Goal: Transaction & Acquisition: Purchase product/service

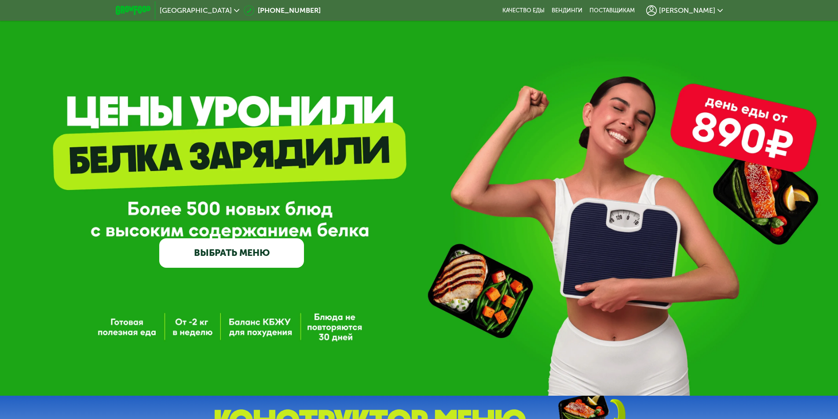
click at [701, 11] on span "[PERSON_NAME]" at bounding box center [687, 10] width 56 height 7
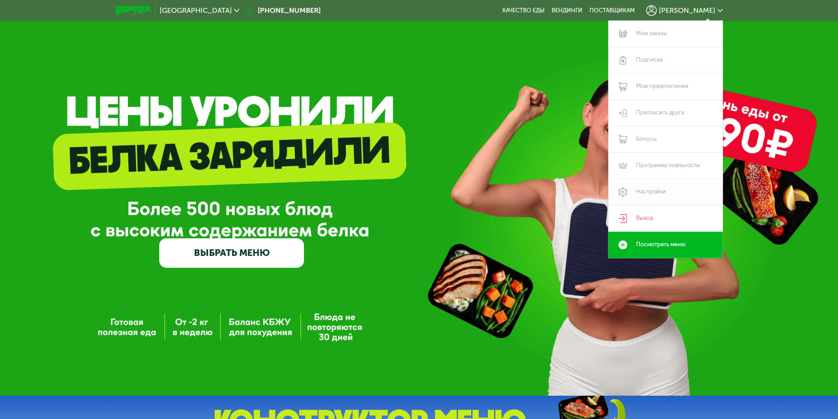
click at [644, 191] on link "Настройки" at bounding box center [665, 192] width 114 height 26
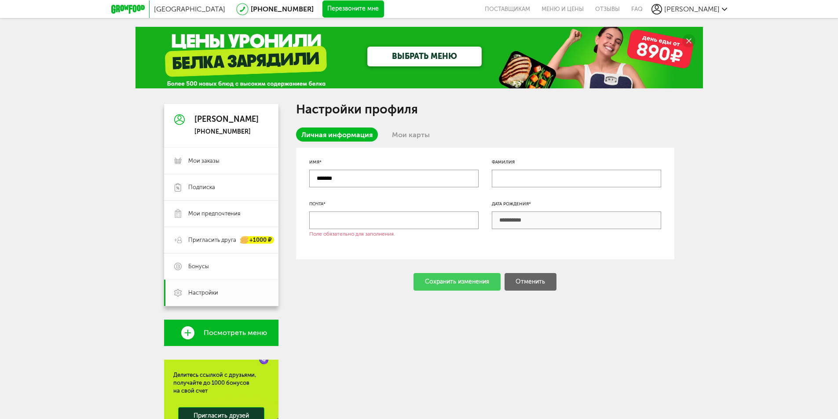
click at [400, 221] on input "text" at bounding box center [393, 221] width 169 height 18
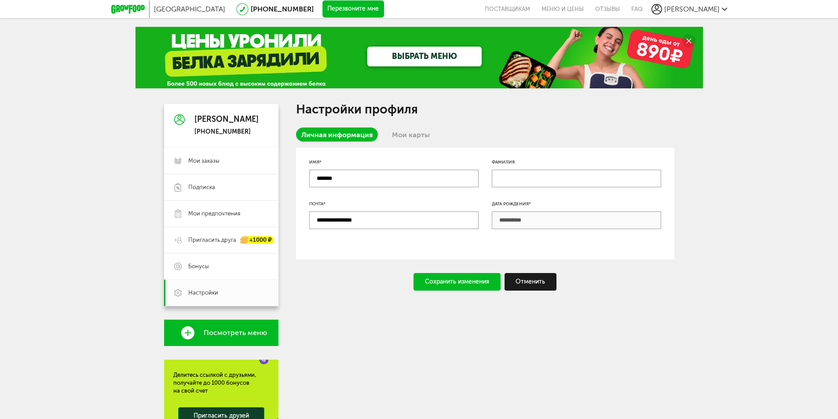
type input "**********"
click at [449, 278] on div "Сохранить изменения" at bounding box center [456, 282] width 87 height 18
click at [255, 209] on link "Мои предпочтения" at bounding box center [221, 214] width 114 height 26
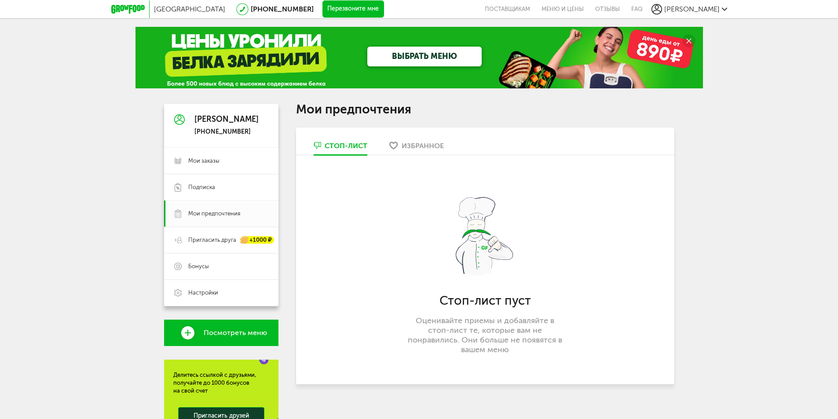
click at [407, 146] on div "Избранное" at bounding box center [422, 146] width 42 height 8
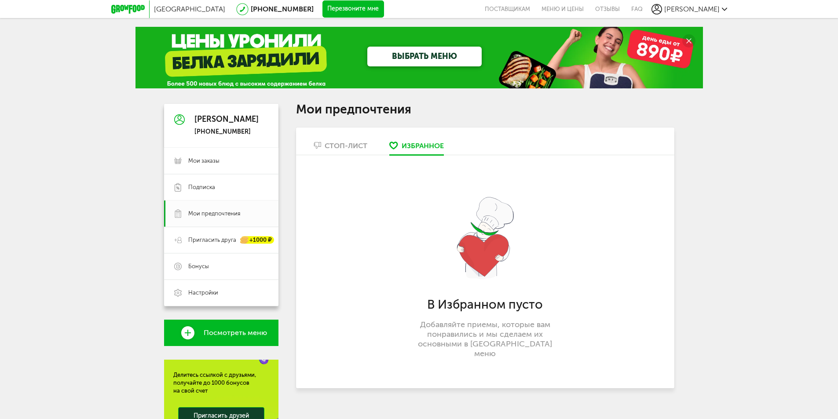
click at [350, 149] on div "Стоп-лист" at bounding box center [346, 146] width 43 height 8
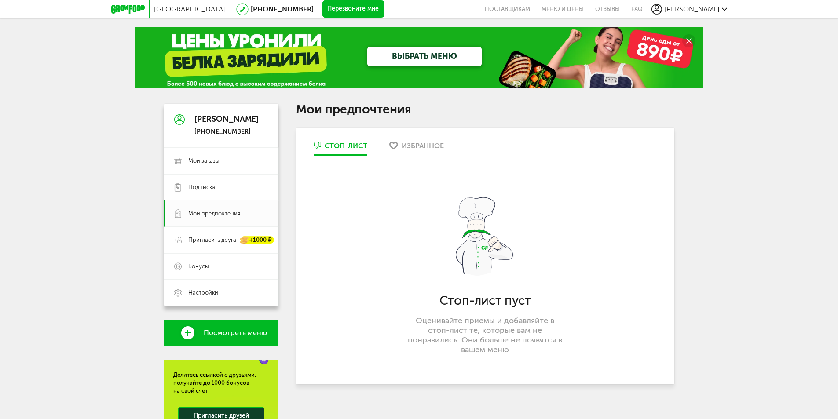
click at [427, 146] on div "Избранное" at bounding box center [422, 146] width 42 height 8
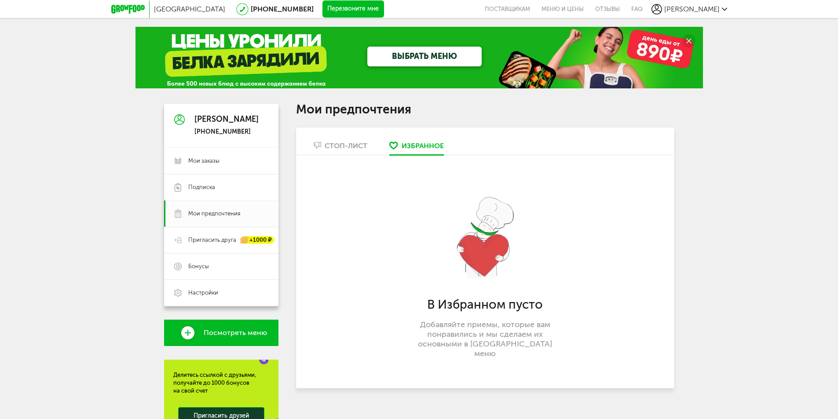
click at [349, 148] on div "Стоп-лист" at bounding box center [346, 146] width 43 height 8
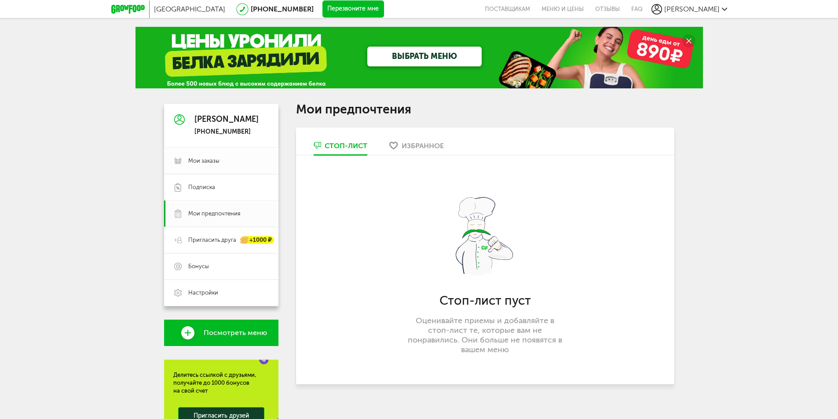
click at [226, 159] on span "Мои заказы" at bounding box center [228, 161] width 80 height 8
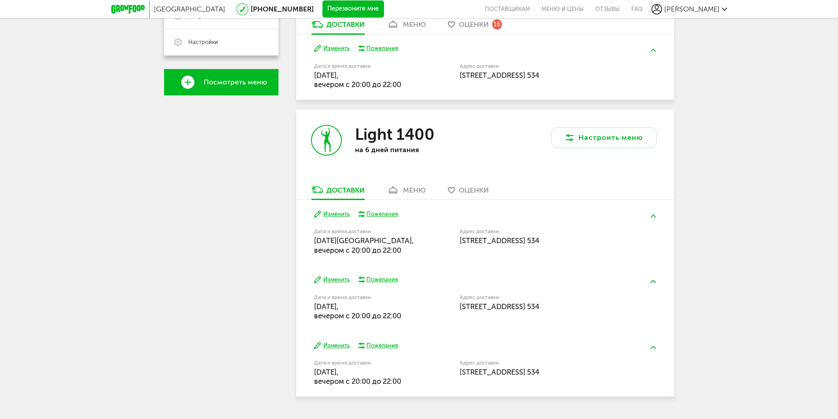
scroll to position [273, 0]
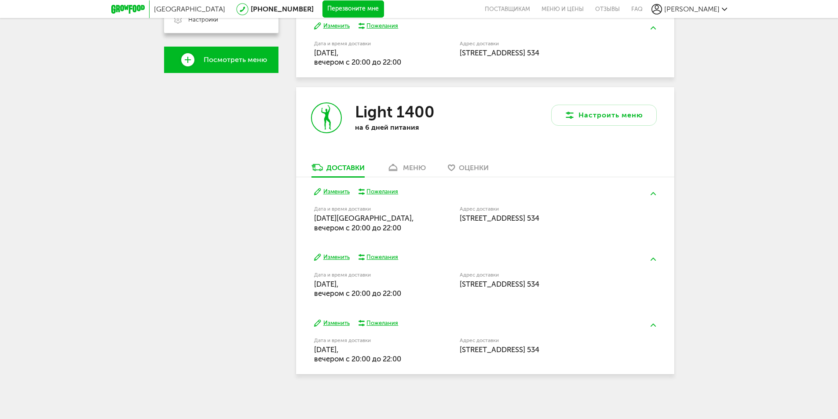
click at [404, 167] on div "меню" at bounding box center [414, 168] width 23 height 8
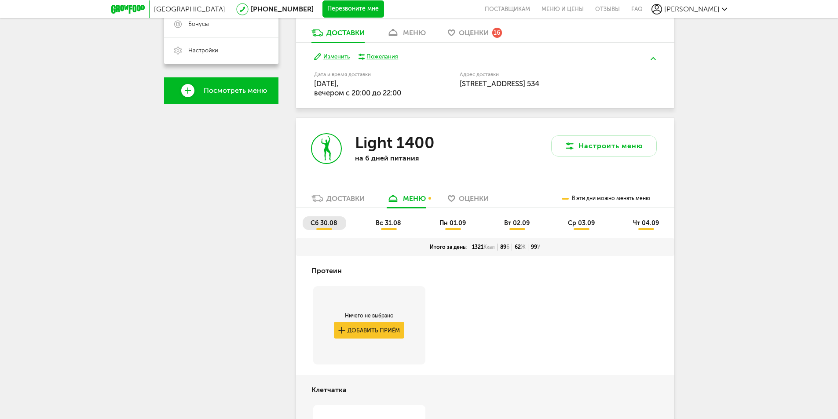
scroll to position [241, 0]
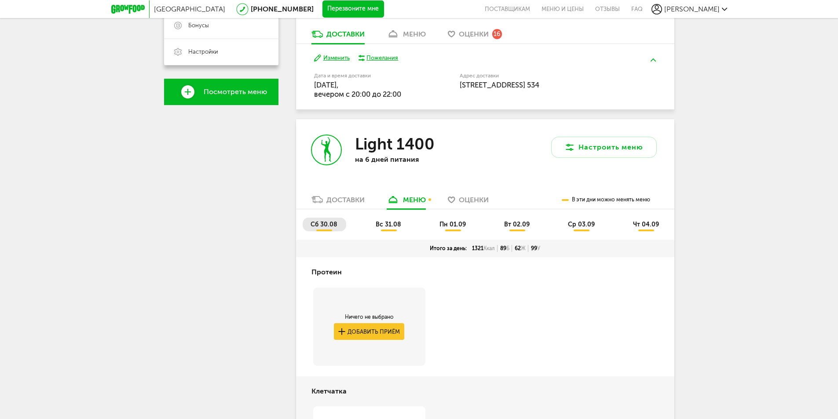
click at [385, 225] on span "вс 31.08" at bounding box center [389, 224] width 26 height 7
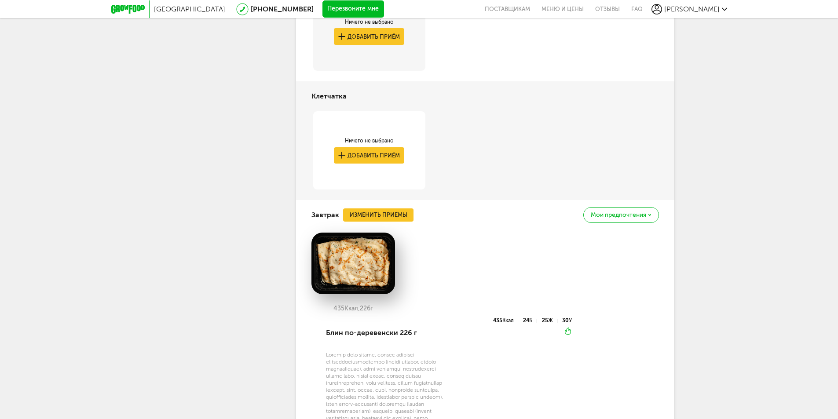
scroll to position [373, 0]
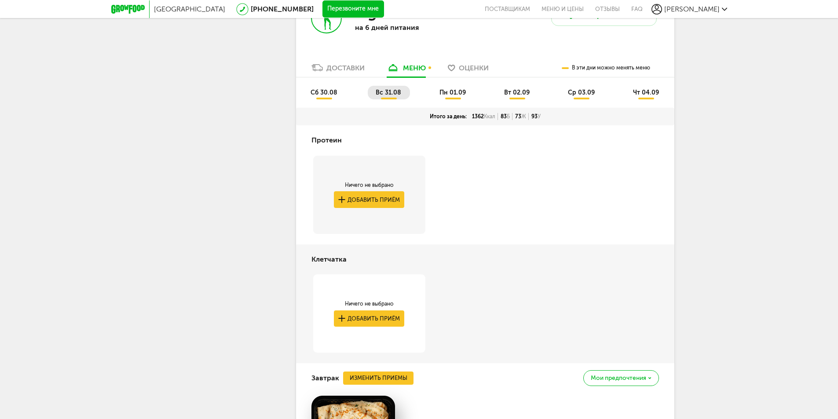
click at [449, 93] on span "пн 01.09" at bounding box center [452, 92] width 26 height 7
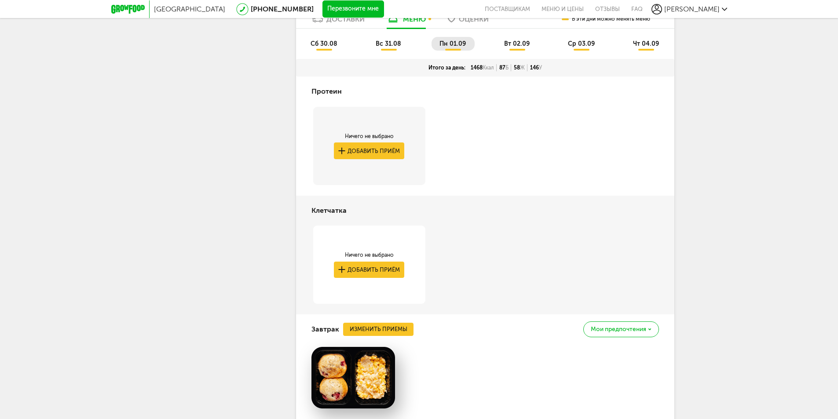
scroll to position [417, 0]
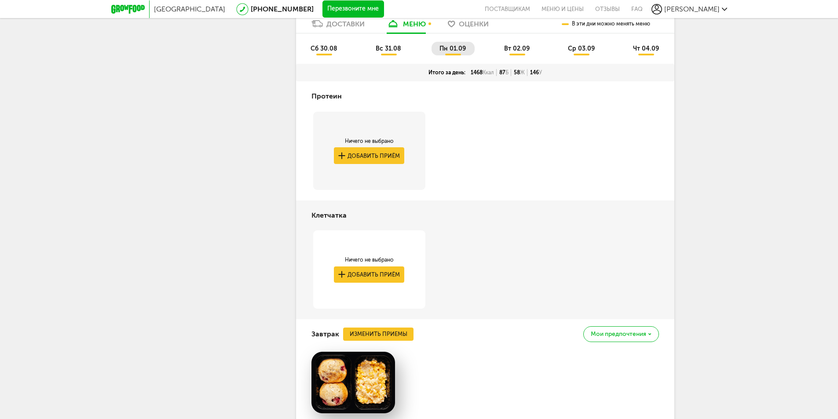
click at [513, 51] on span "вт 02.09" at bounding box center [517, 48] width 26 height 7
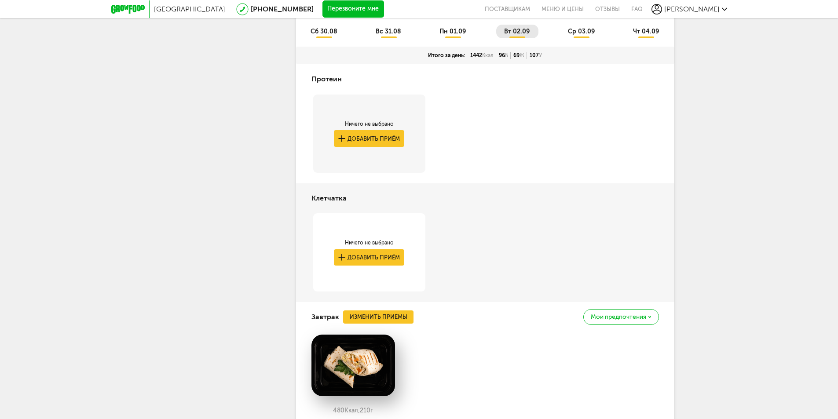
scroll to position [285, 0]
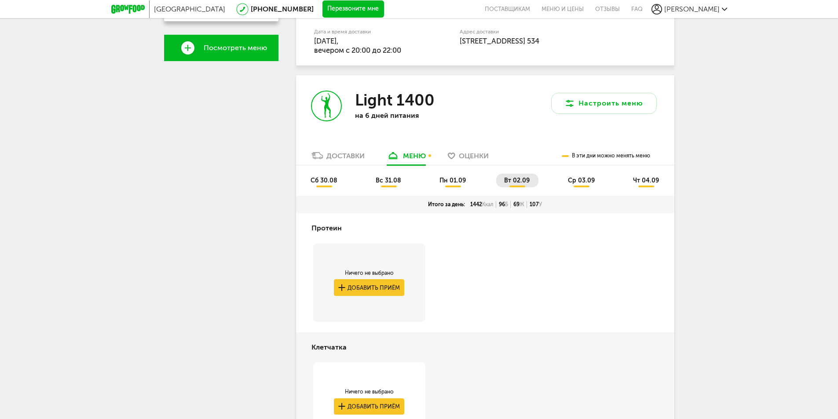
click at [584, 185] on li "ср 03.09" at bounding box center [582, 181] width 44 height 14
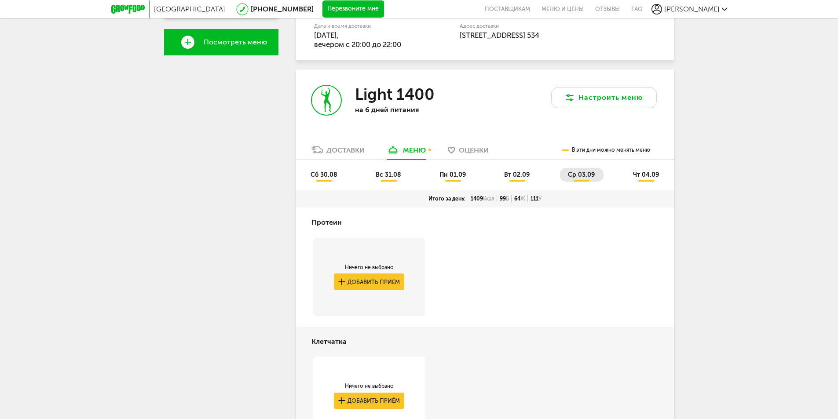
scroll to position [290, 0]
click at [642, 179] on span "чт 04.09" at bounding box center [646, 175] width 26 height 7
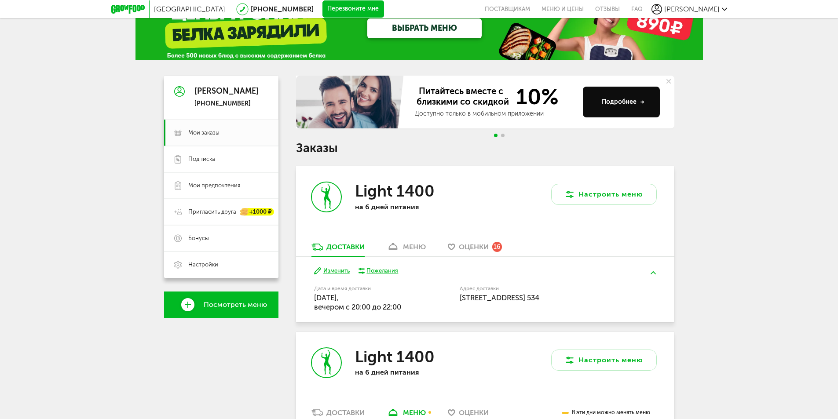
scroll to position [26, 0]
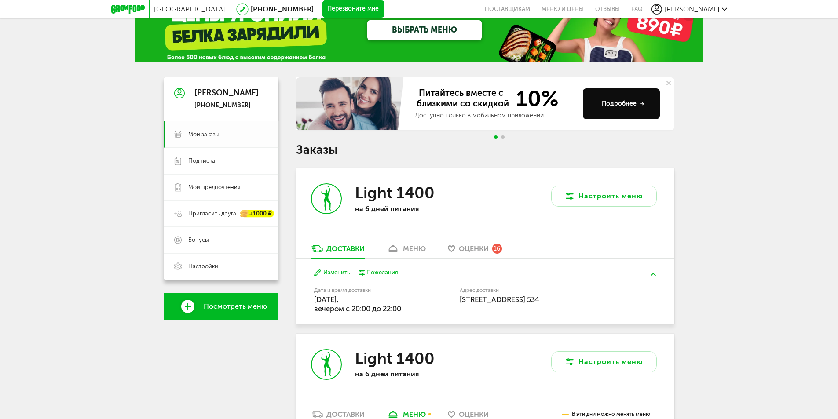
click at [191, 137] on span "Мои заказы" at bounding box center [203, 135] width 31 height 8
click at [203, 158] on span "Подписка" at bounding box center [201, 161] width 27 height 8
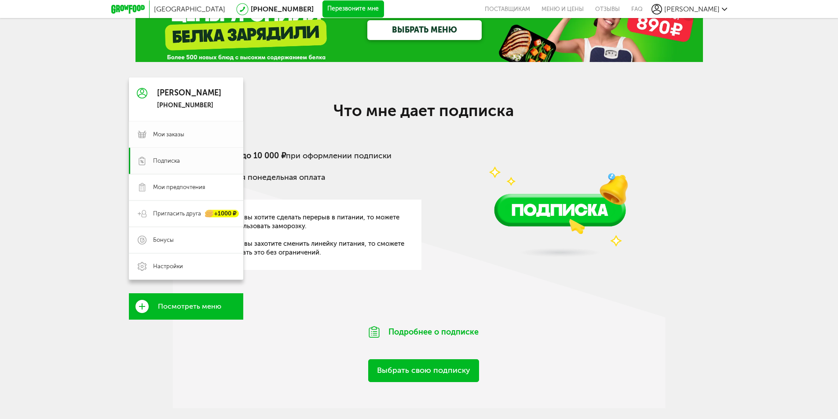
click at [198, 134] on span "Мои заказы" at bounding box center [193, 135] width 81 height 8
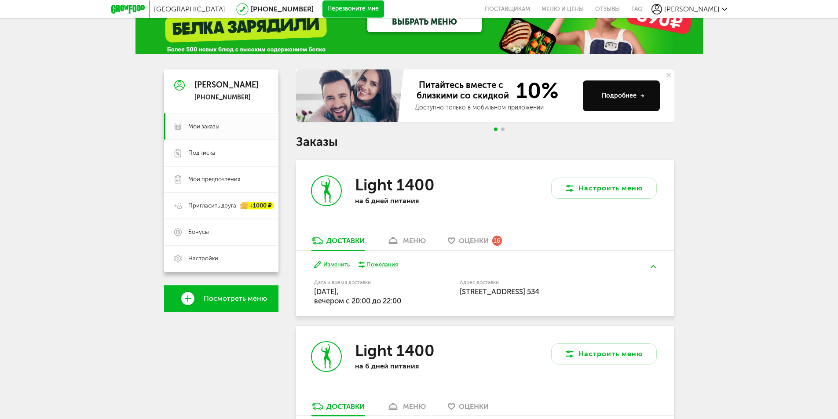
scroll to position [88, 0]
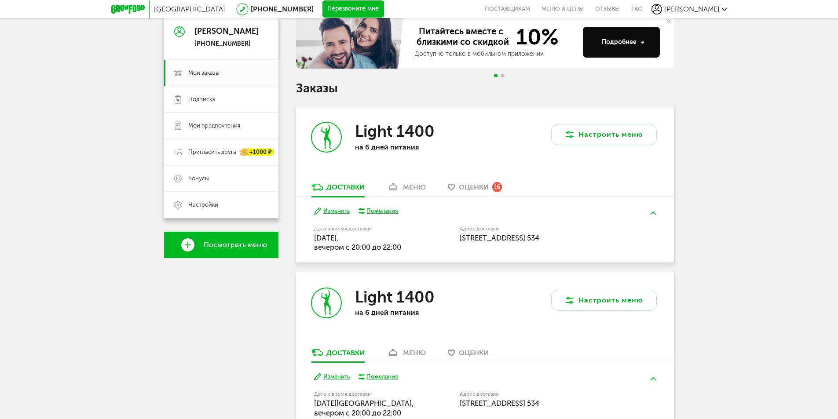
click at [402, 186] on link "меню" at bounding box center [406, 189] width 48 height 14
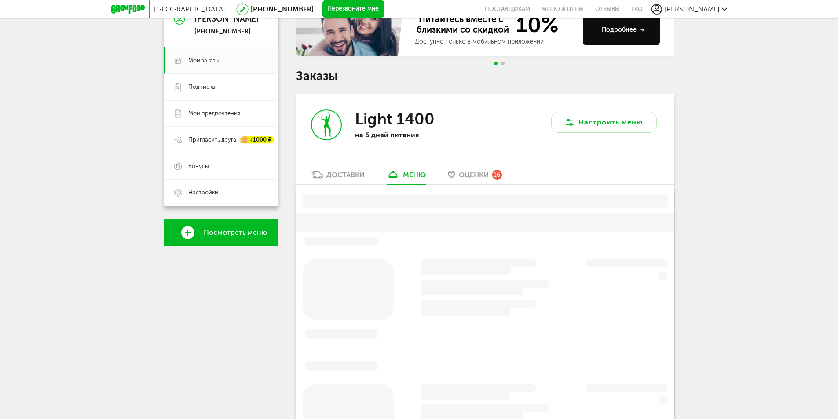
scroll to position [172, 0]
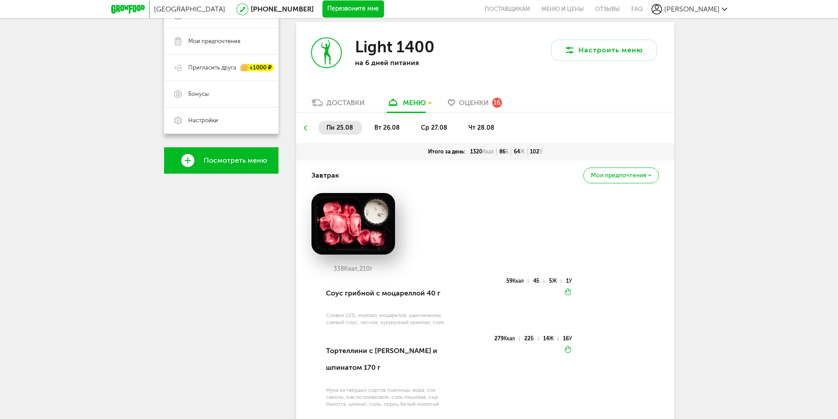
click at [349, 102] on div "Доставки" at bounding box center [345, 103] width 38 height 8
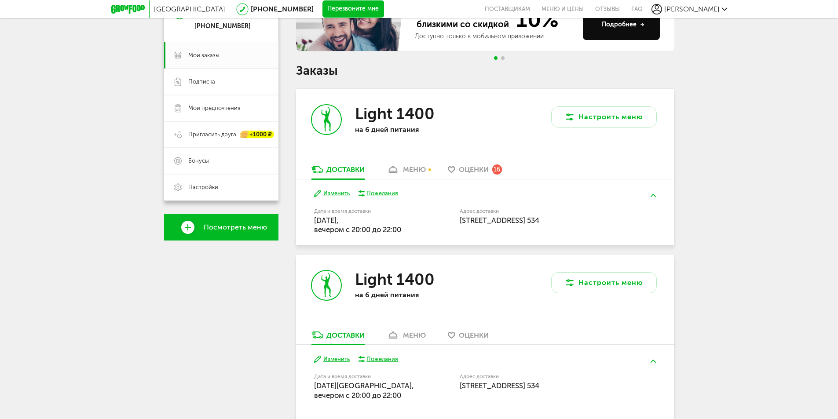
scroll to position [97, 0]
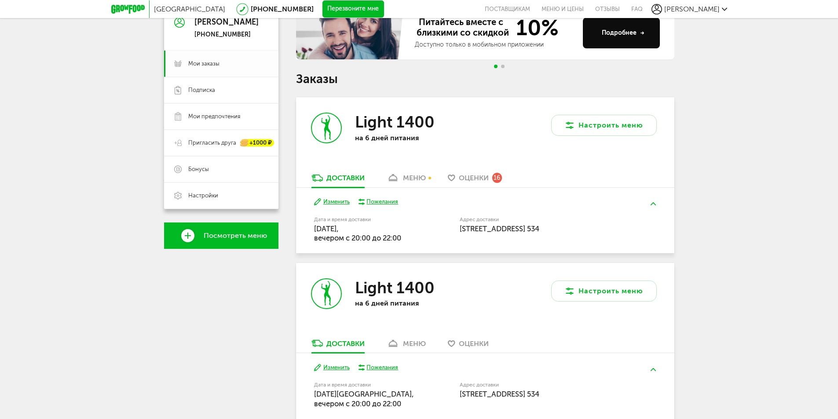
click at [198, 69] on link "Мои заказы" at bounding box center [221, 64] width 114 height 26
click at [416, 180] on div "меню" at bounding box center [414, 178] width 23 height 8
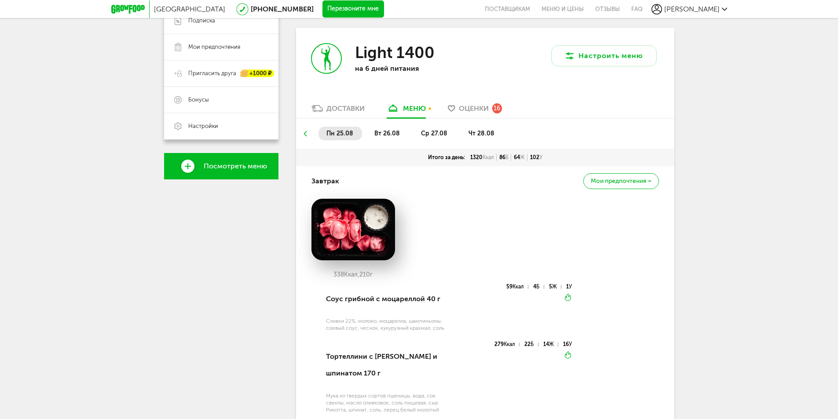
scroll to position [172, 0]
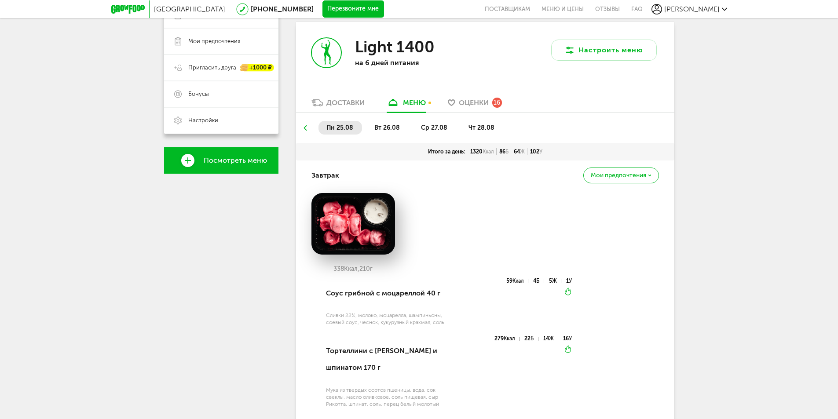
click at [435, 128] on span "ср 27.08" at bounding box center [434, 127] width 26 height 7
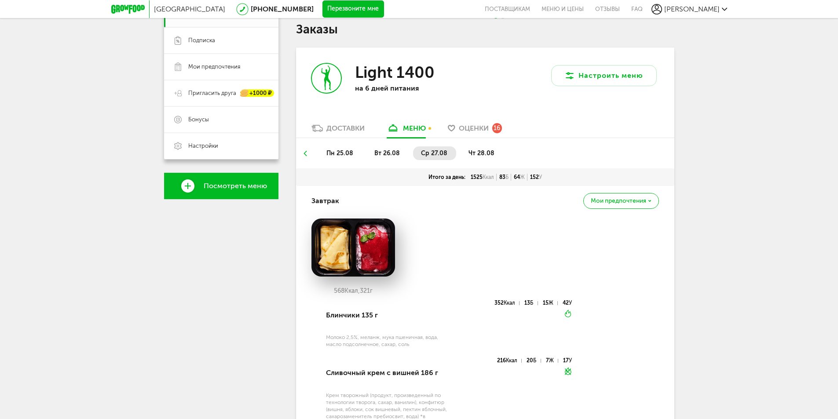
scroll to position [128, 0]
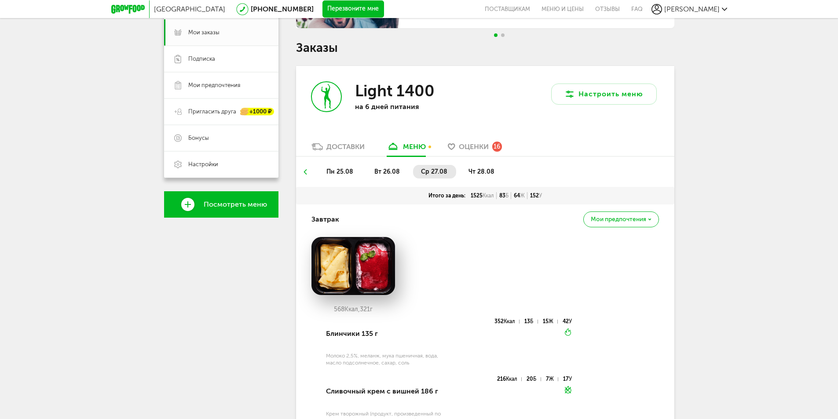
click at [479, 170] on span "чт 28.08" at bounding box center [481, 171] width 26 height 7
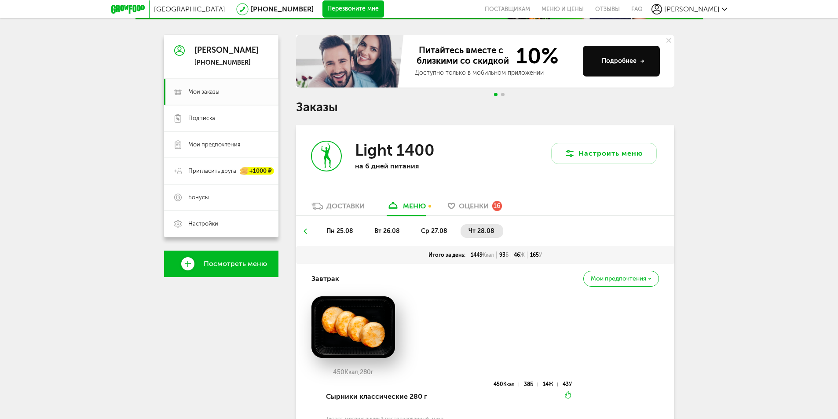
scroll to position [40, 0]
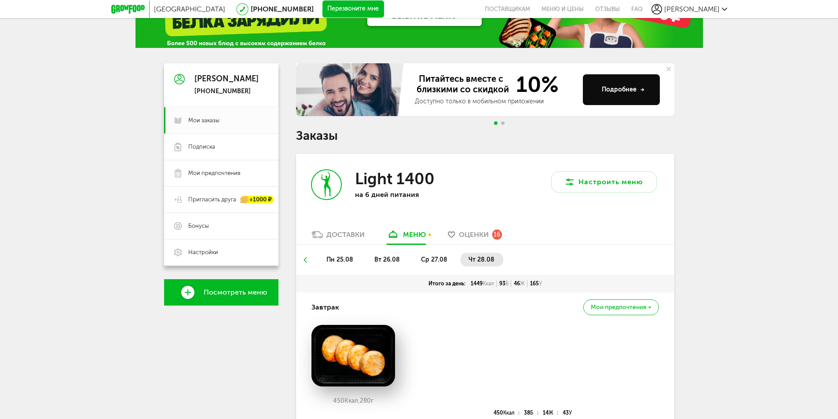
click at [460, 230] on div "Оценки 16" at bounding box center [480, 235] width 43 height 10
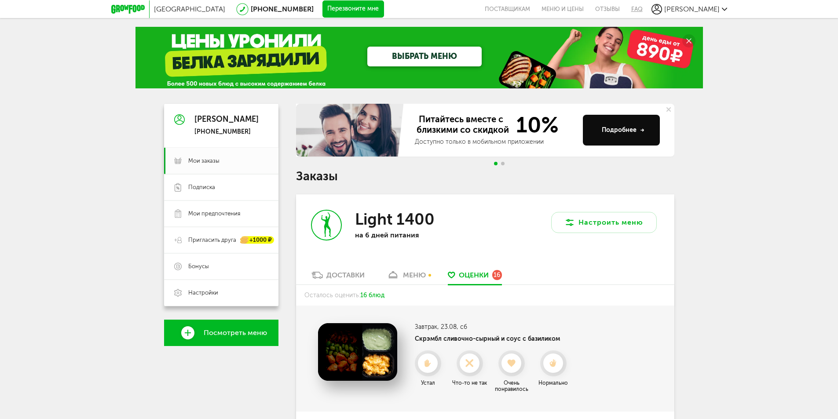
click at [642, 5] on link "FAQ" at bounding box center [633, 9] width 17 height 18
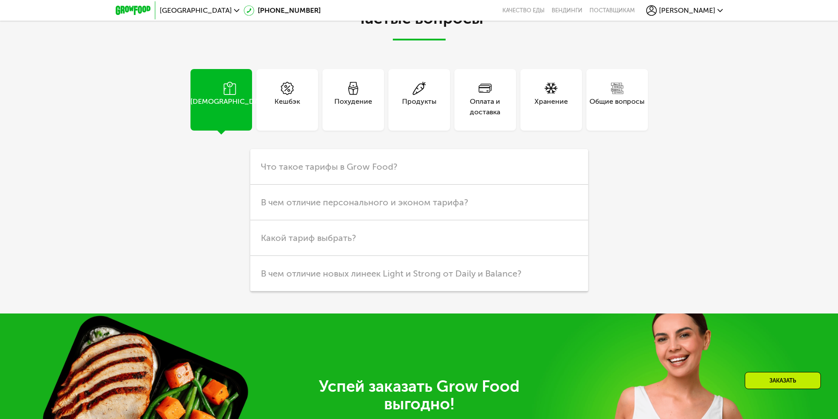
scroll to position [2384, 0]
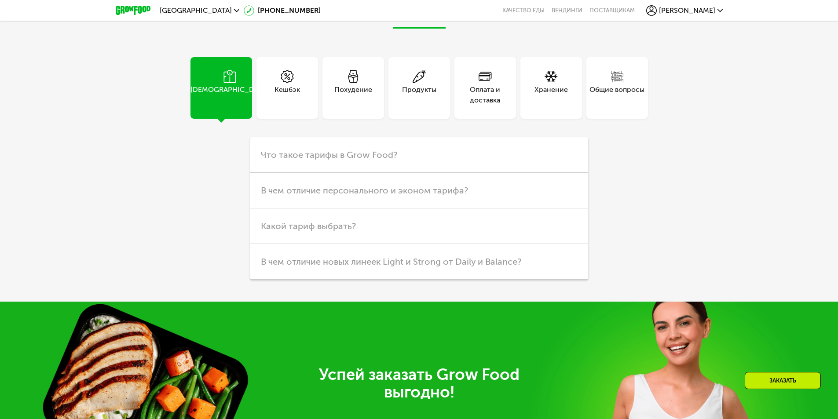
click at [603, 110] on div "Общие вопросы" at bounding box center [617, 88] width 62 height 62
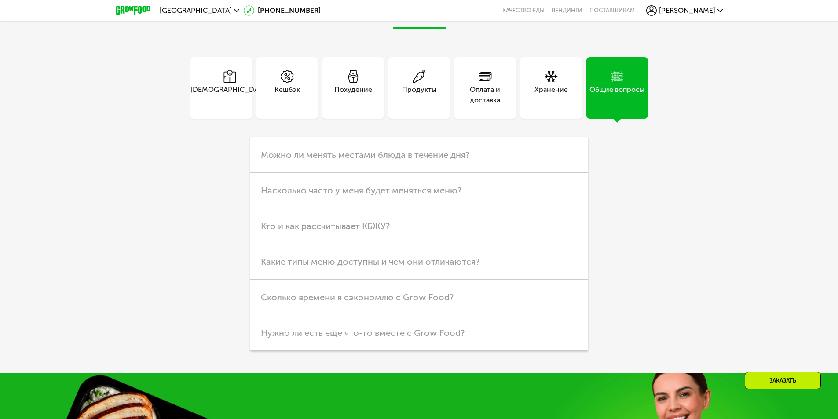
click at [550, 87] on div "Хранение" at bounding box center [550, 94] width 33 height 21
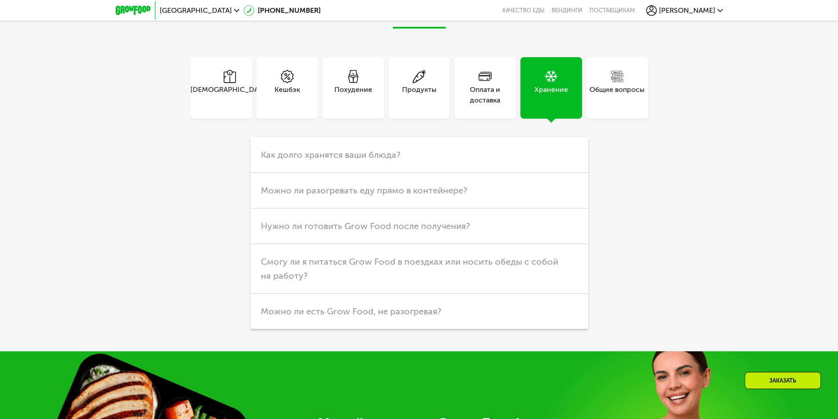
click at [485, 104] on div "Оплата и доставка" at bounding box center [485, 94] width 62 height 21
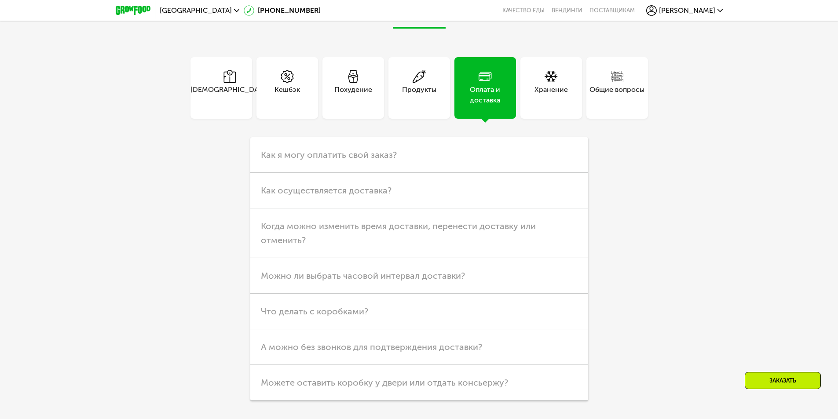
click at [541, 100] on div "Хранение" at bounding box center [550, 94] width 33 height 21
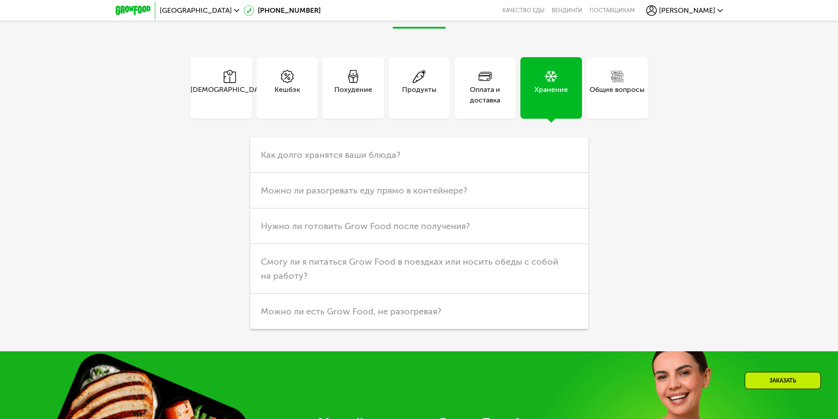
click at [491, 106] on div "Оплата и доставка" at bounding box center [485, 88] width 62 height 62
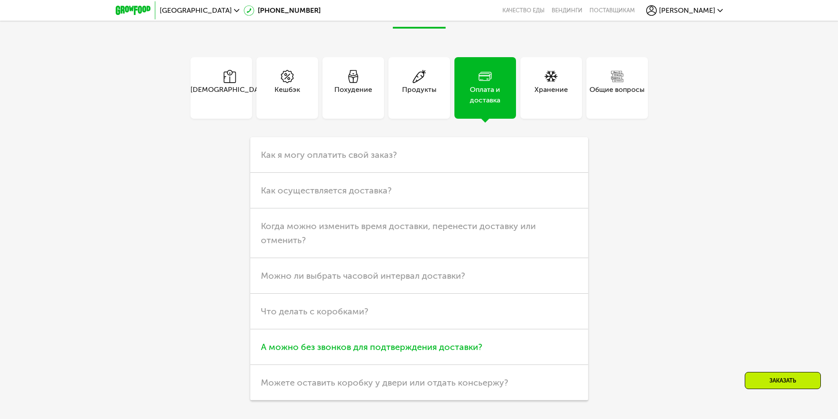
click at [471, 352] on span "А можно без звонков для подтверждения доставки?" at bounding box center [371, 347] width 221 height 11
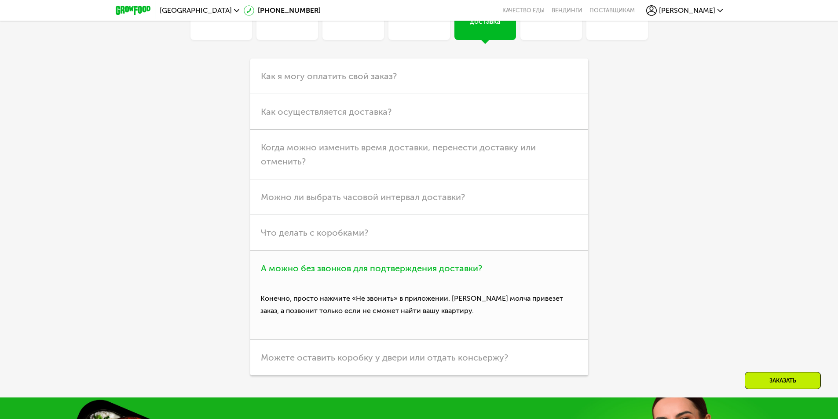
scroll to position [2472, 0]
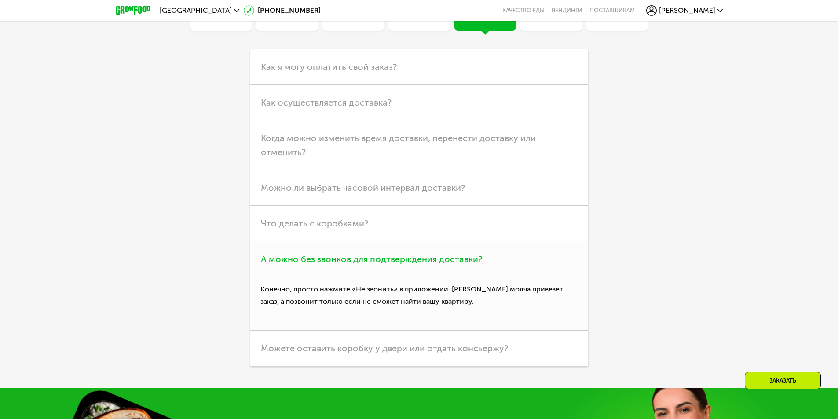
click at [507, 269] on h3 "А можно без звонков для подтверждения доставки?" at bounding box center [419, 259] width 338 height 36
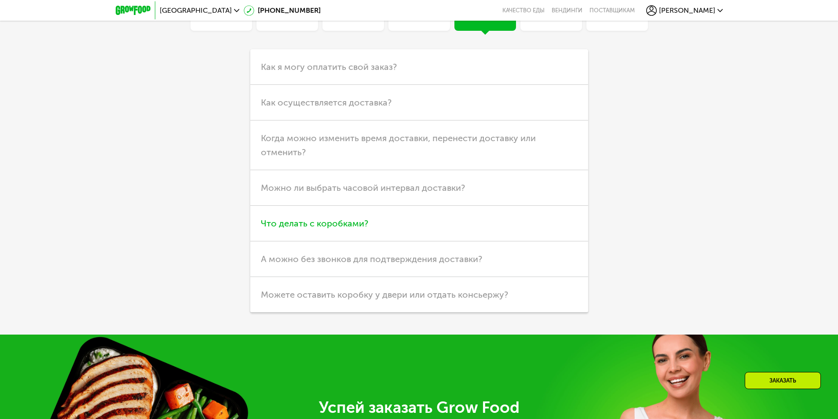
click at [484, 226] on h3 "Что делать с коробками?" at bounding box center [419, 224] width 338 height 36
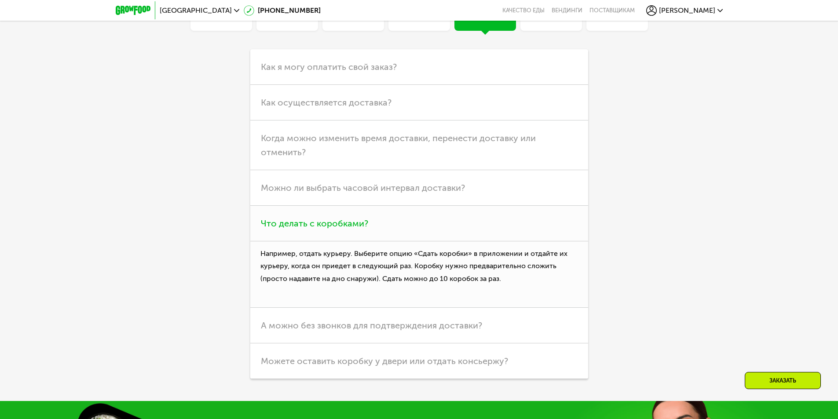
click at [464, 213] on h3 "Что делать с коробками?" at bounding box center [419, 224] width 338 height 36
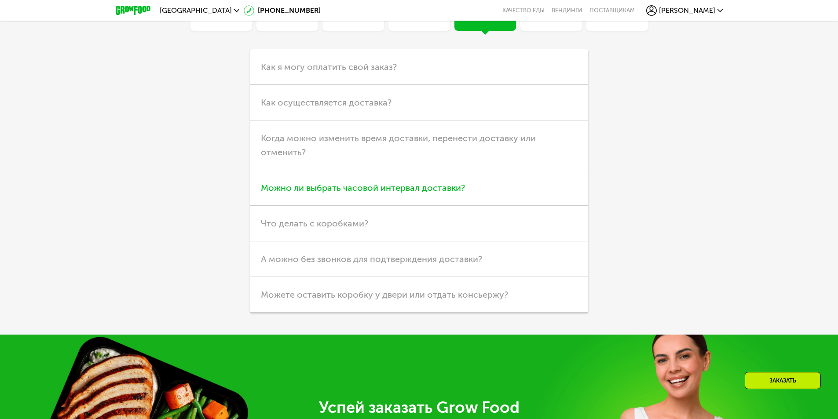
click at [463, 196] on h3 "Можно ли выбрать часовой интервал доставки?" at bounding box center [419, 188] width 338 height 36
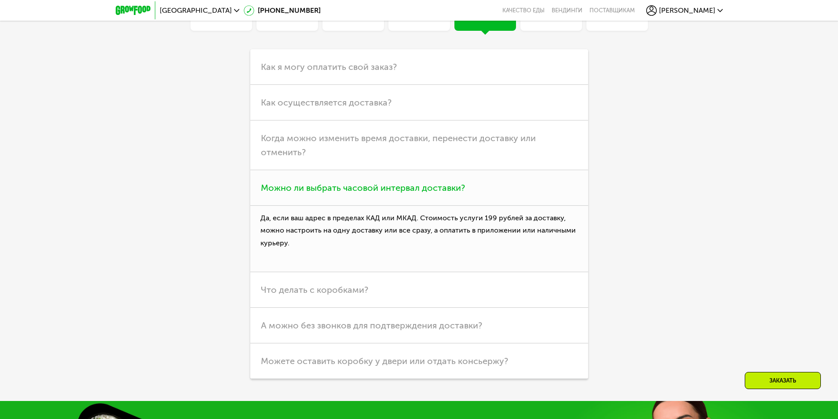
click at [463, 196] on h3 "Можно ли выбрать часовой интервал доставки?" at bounding box center [419, 188] width 338 height 36
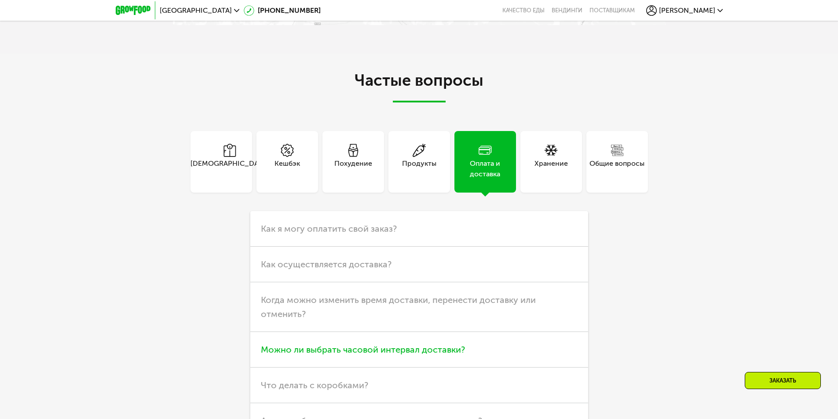
scroll to position [2296, 0]
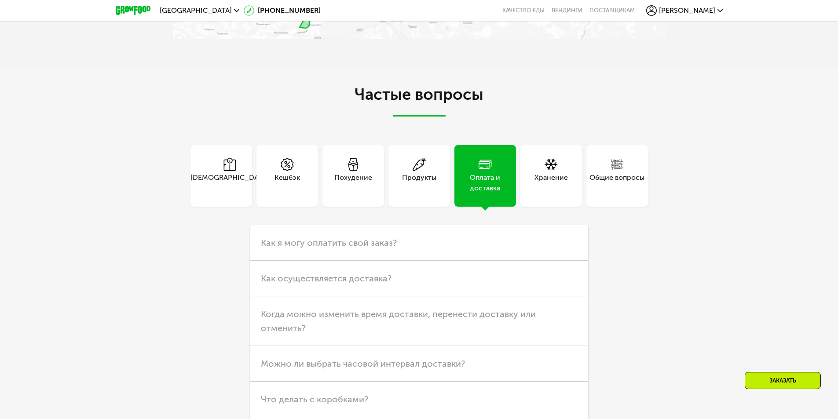
click at [421, 183] on div "Продукты" at bounding box center [419, 182] width 34 height 21
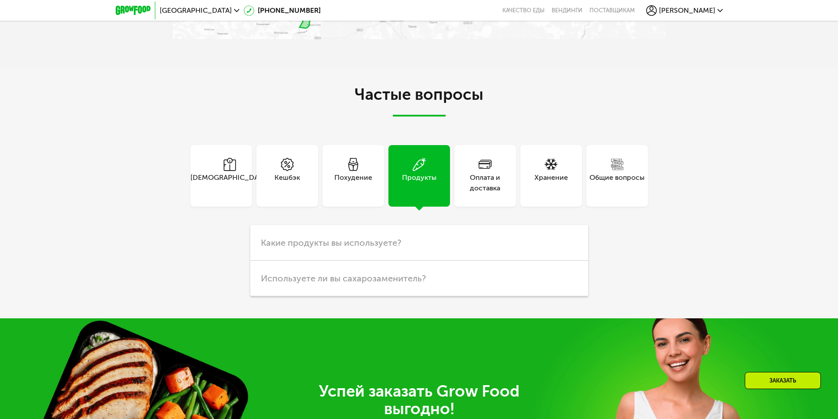
click at [370, 183] on div "Похудение" at bounding box center [353, 182] width 38 height 21
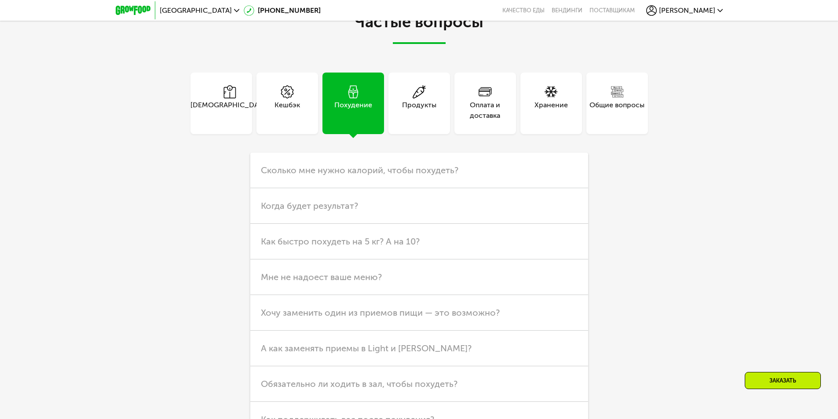
scroll to position [2384, 0]
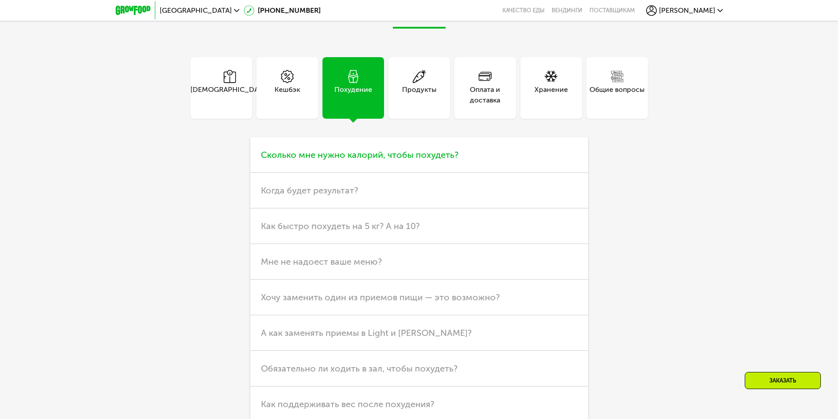
click at [392, 172] on h3 "Сколько мне нужно калорий, чтобы похудеть?" at bounding box center [419, 155] width 338 height 36
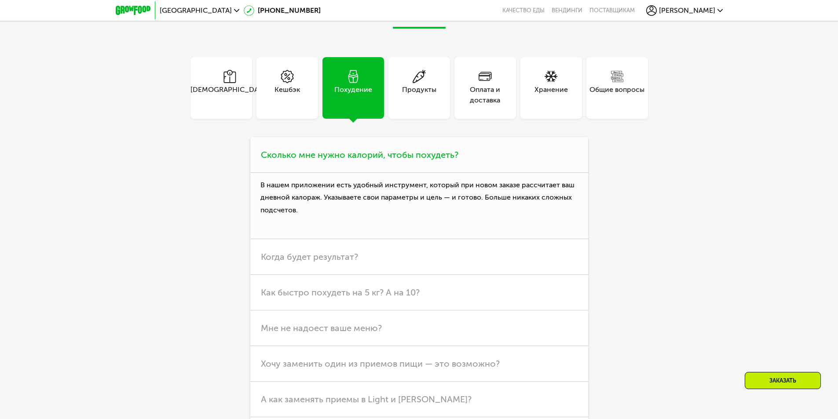
click at [403, 165] on h3 "Сколько мне нужно калорий, чтобы похудеть?" at bounding box center [419, 155] width 338 height 36
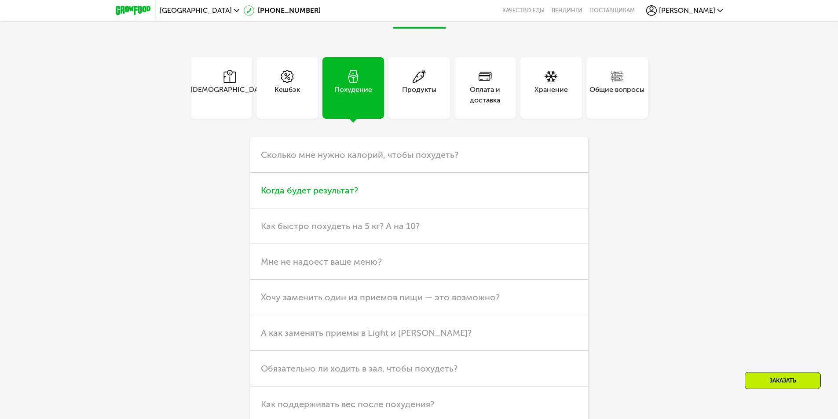
scroll to position [2428, 0]
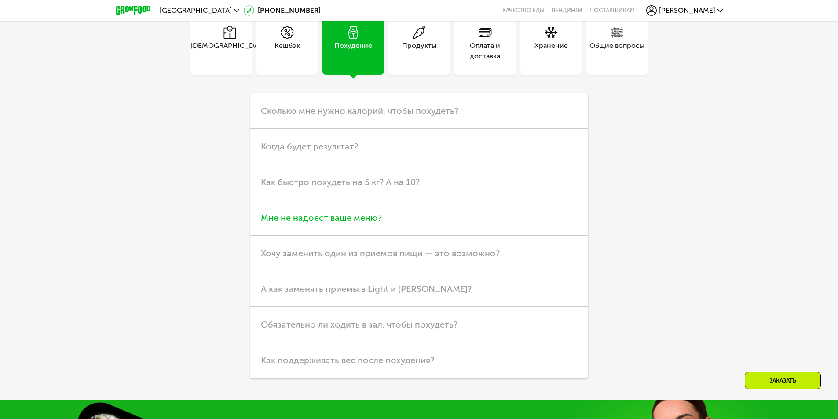
click at [411, 214] on h3 "Мне не надоест ваше меню?" at bounding box center [419, 218] width 338 height 36
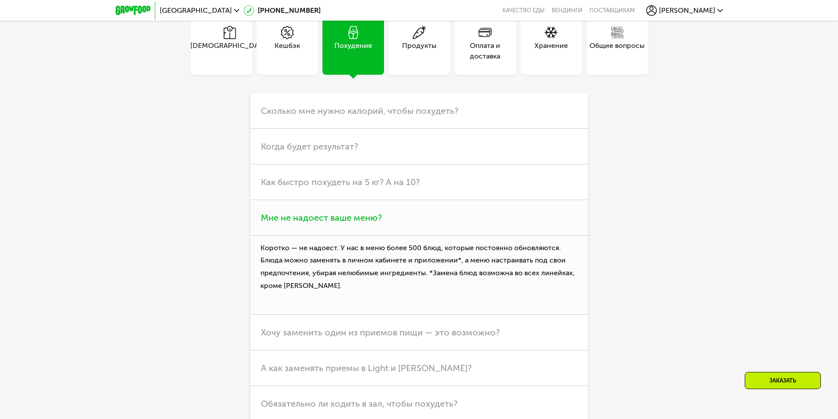
click at [411, 214] on h3 "Мне не надоест ваше меню?" at bounding box center [419, 218] width 338 height 36
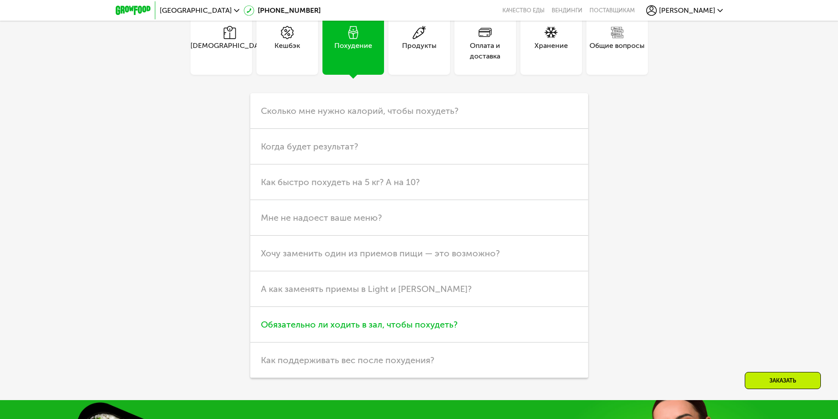
click at [419, 328] on span "Обязательно ли ходить в зал, чтобы похудеть?" at bounding box center [359, 324] width 197 height 11
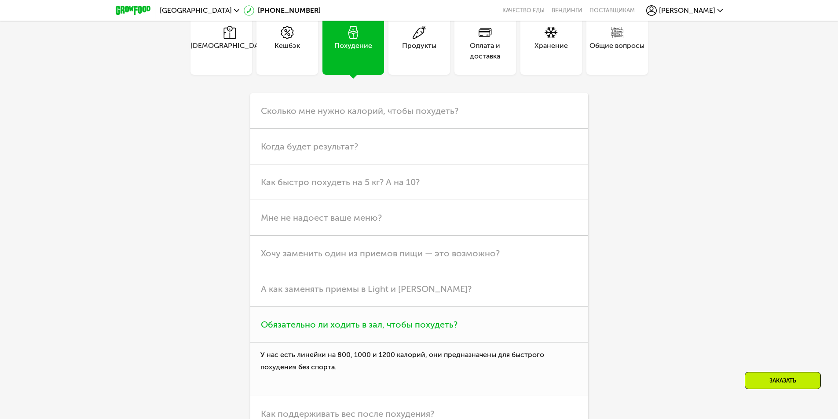
click at [421, 325] on span "Обязательно ли ходить в зал, чтобы похудеть?" at bounding box center [359, 324] width 197 height 11
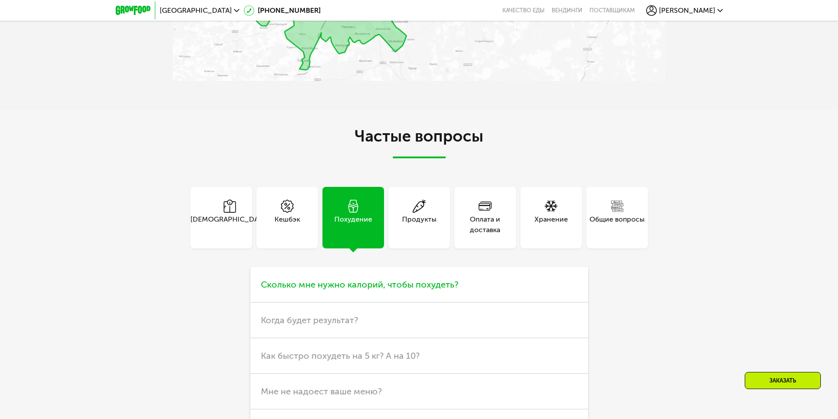
scroll to position [2252, 0]
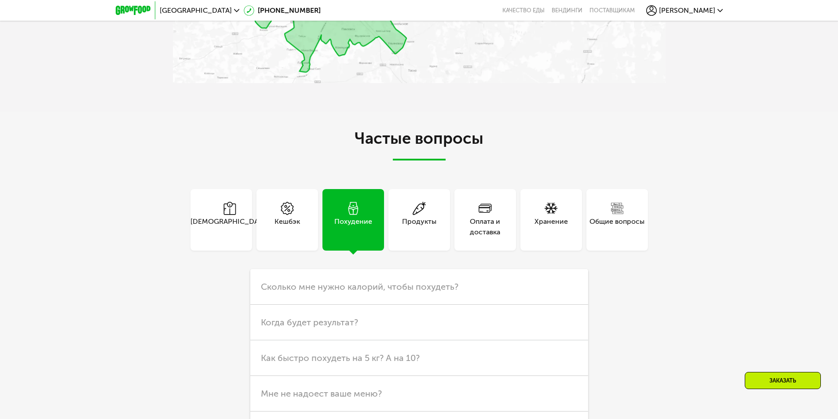
click at [288, 217] on div "Кешбэк" at bounding box center [287, 226] width 26 height 21
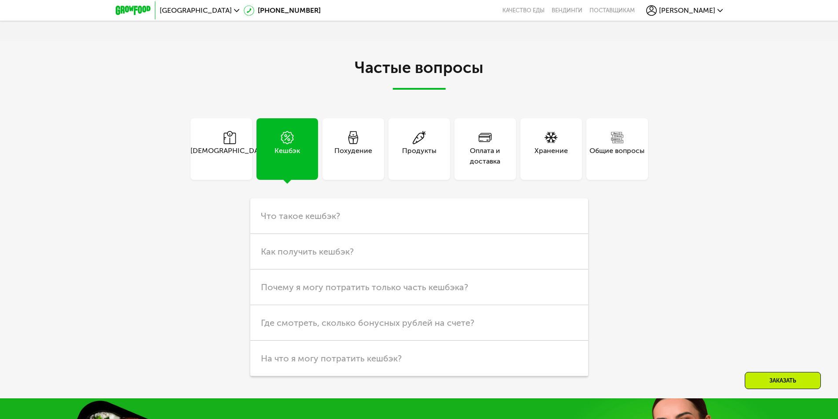
scroll to position [2296, 0]
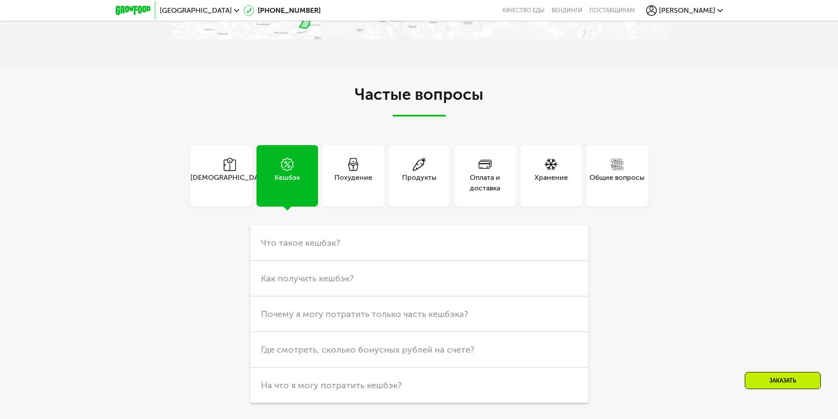
click at [219, 140] on div "Частые вопросы Тарифы Кешбэк Похудение Продукты Оплата и доставка Хранение Общи…" at bounding box center [419, 245] width 493 height 318
click at [223, 158] on icon at bounding box center [229, 164] width 13 height 13
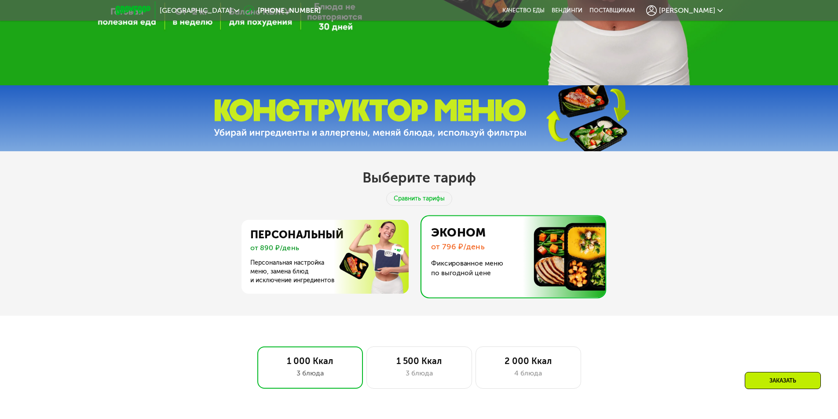
scroll to position [306, 0]
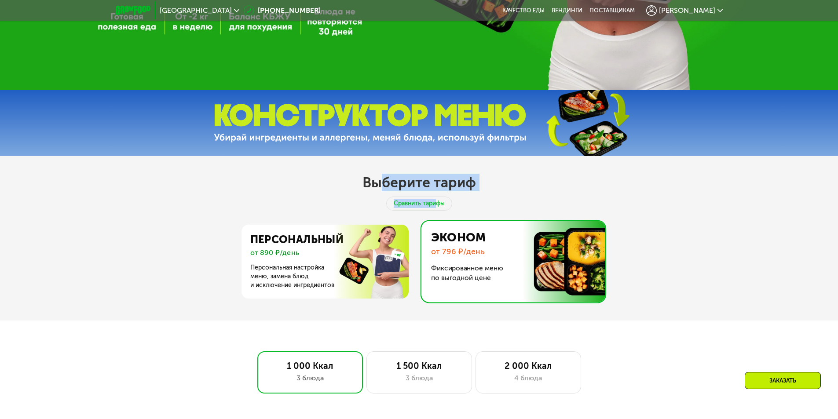
drag, startPoint x: 431, startPoint y: 209, endPoint x: 367, endPoint y: 192, distance: 66.1
click at [367, 192] on div "Выберите тариф Сравнить тарифы Персональный от 890 ₽/день Персональная настройк…" at bounding box center [419, 238] width 838 height 164
click at [418, 201] on div "Сравнить тарифы" at bounding box center [419, 204] width 66 height 14
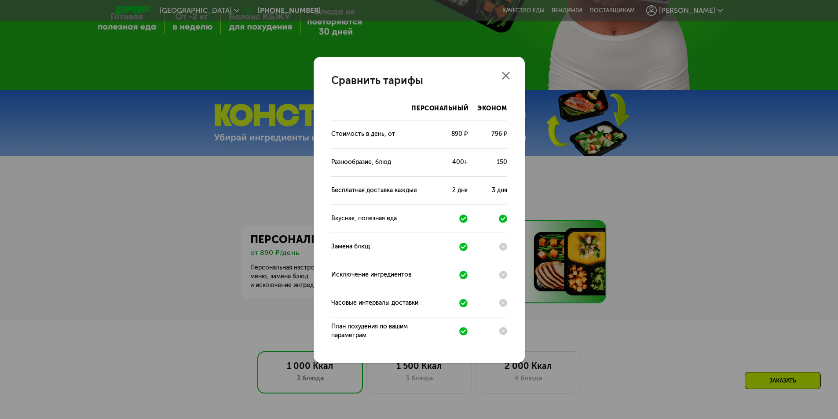
click at [182, 183] on div "Сравнить тарифы Персональный Эконом Стоимость в день, от 890 ₽ 796 ₽ Разнообраз…" at bounding box center [419, 209] width 838 height 419
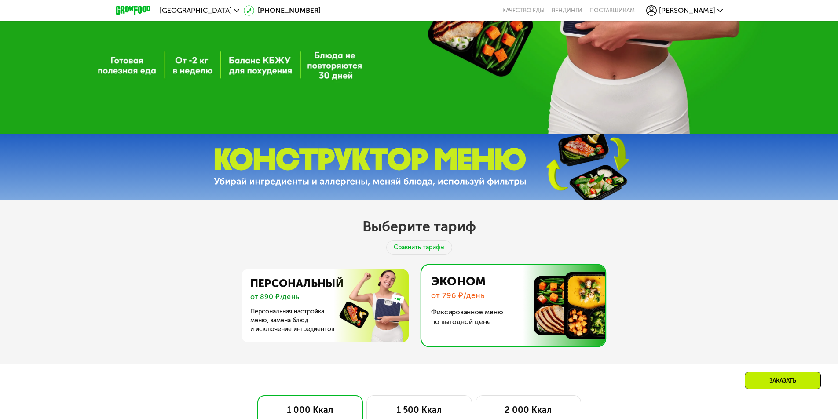
scroll to position [0, 0]
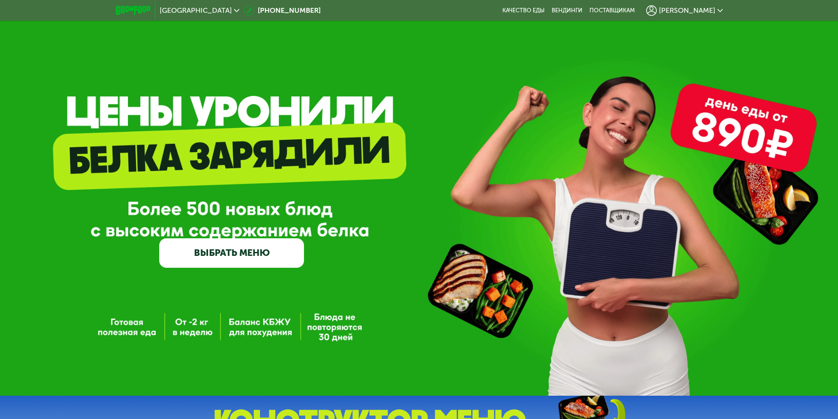
click at [694, 8] on span "[PERSON_NAME]" at bounding box center [687, 10] width 56 height 7
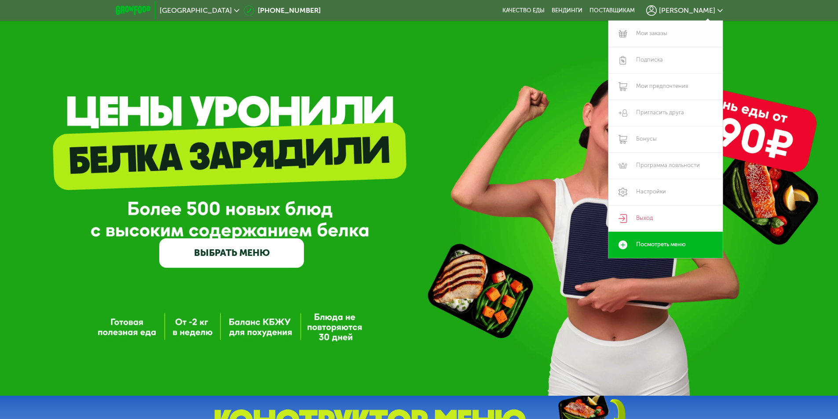
click at [648, 36] on link "Мои заказы" at bounding box center [665, 34] width 114 height 26
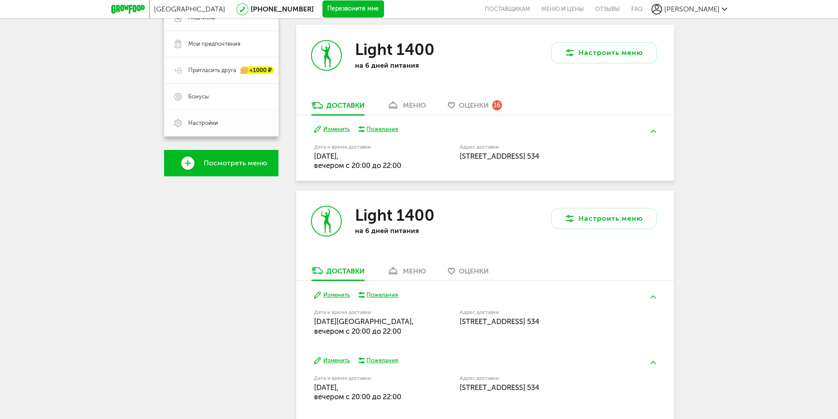
scroll to position [176, 0]
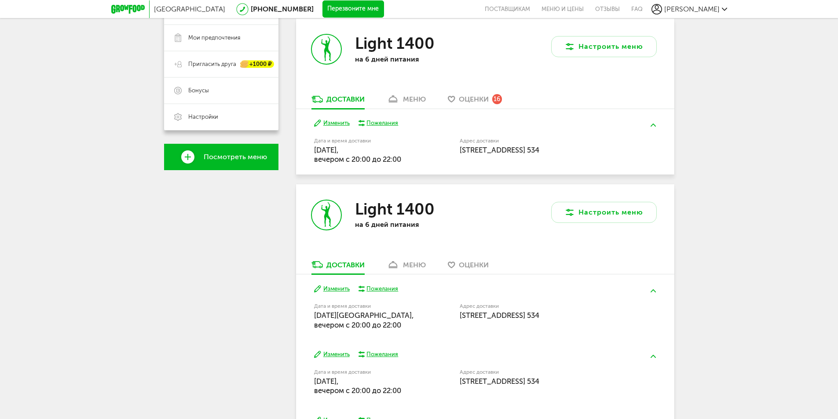
click at [493, 98] on div "Оценки 16" at bounding box center [480, 99] width 43 height 10
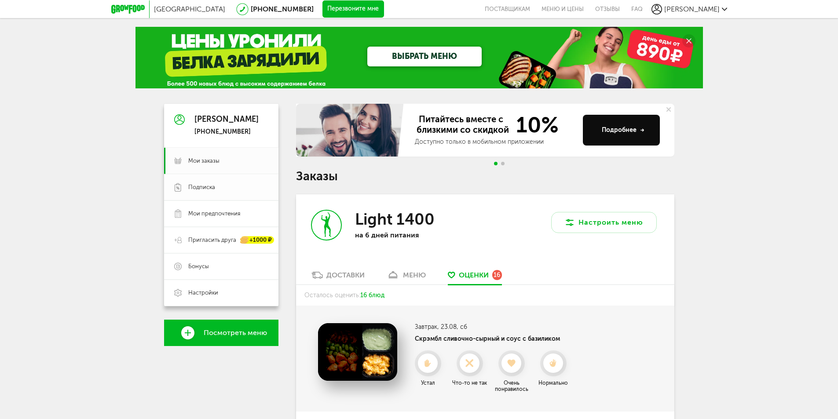
click at [196, 191] on span "Подписка" at bounding box center [201, 187] width 27 height 8
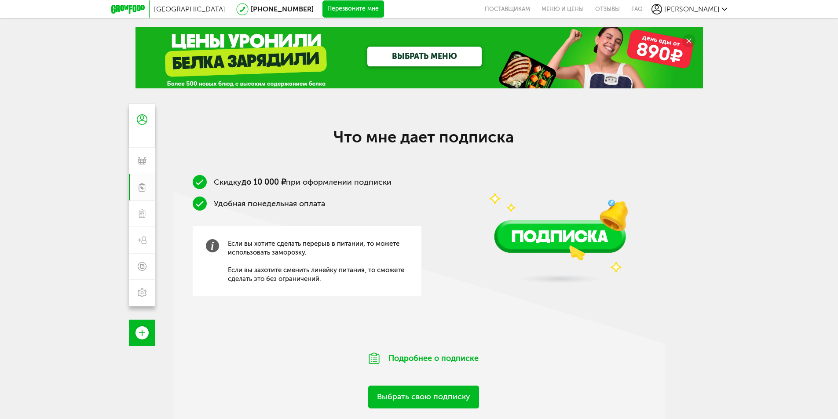
click at [440, 53] on link "ВЫБРАТЬ МЕНЮ" at bounding box center [424, 57] width 114 height 20
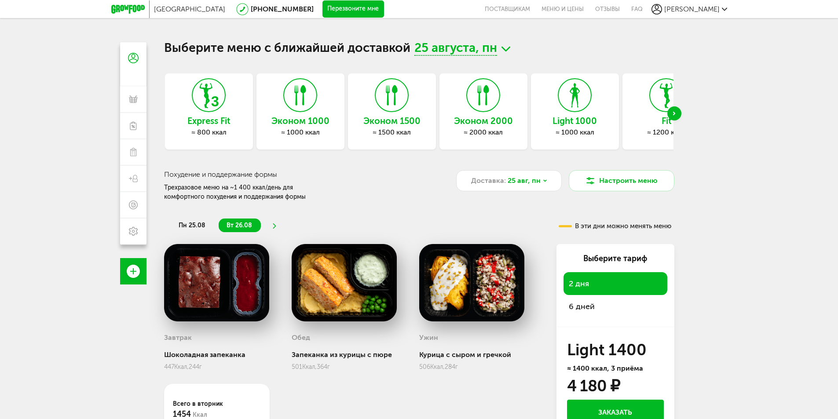
click at [677, 113] on div "Next slide" at bounding box center [674, 113] width 14 height 14
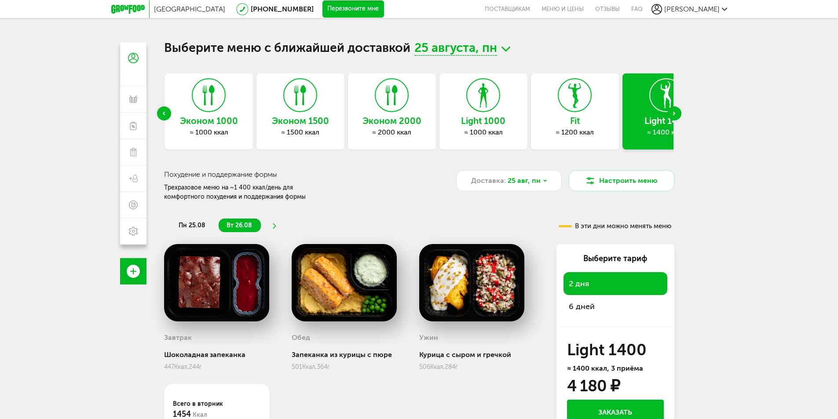
click at [677, 113] on div "Next slide" at bounding box center [674, 113] width 14 height 14
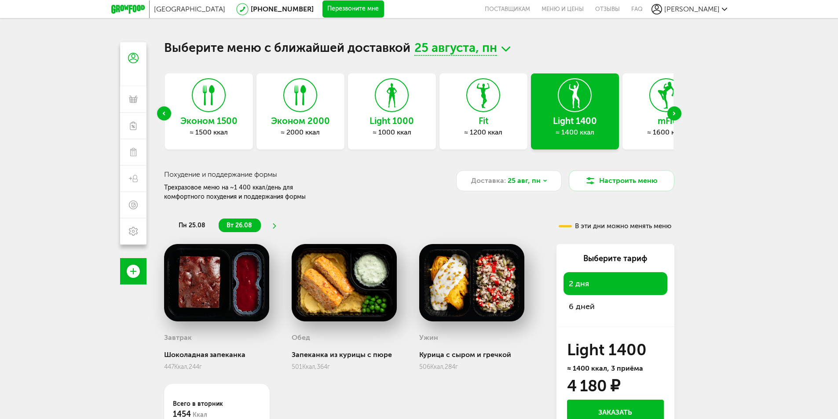
click at [677, 113] on div "Next slide" at bounding box center [674, 113] width 14 height 14
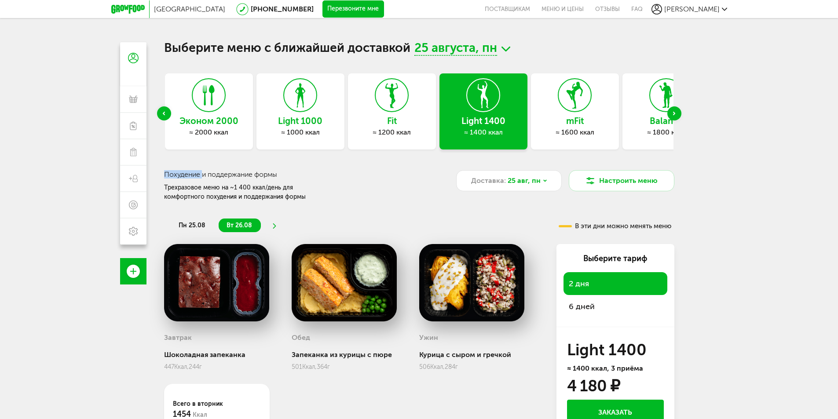
click at [677, 113] on div "Next slide" at bounding box center [674, 113] width 14 height 14
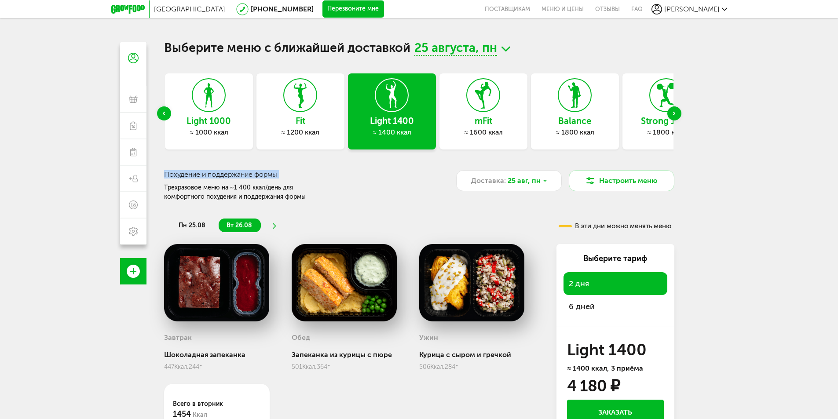
click at [677, 113] on div "Next slide" at bounding box center [674, 113] width 14 height 14
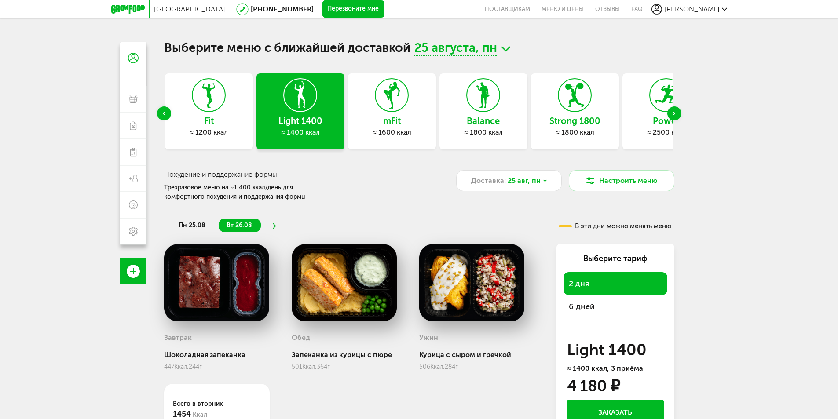
click at [735, 135] on div "Санкт-Петербург 8 (800) 555-21-78 Перезвоните мне поставщикам Меню и цены Отзыв…" at bounding box center [419, 248] width 838 height 496
click at [187, 113] on div "Fit ≈ 1200 ккал" at bounding box center [209, 111] width 88 height 76
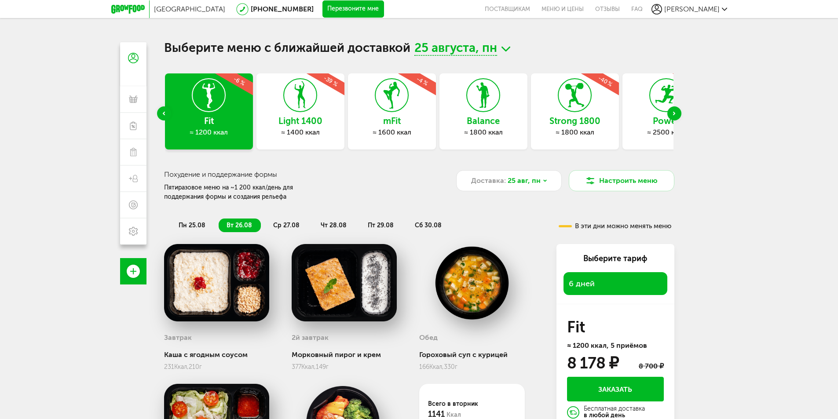
click at [286, 224] on span "ср 27.08" at bounding box center [286, 225] width 26 height 7
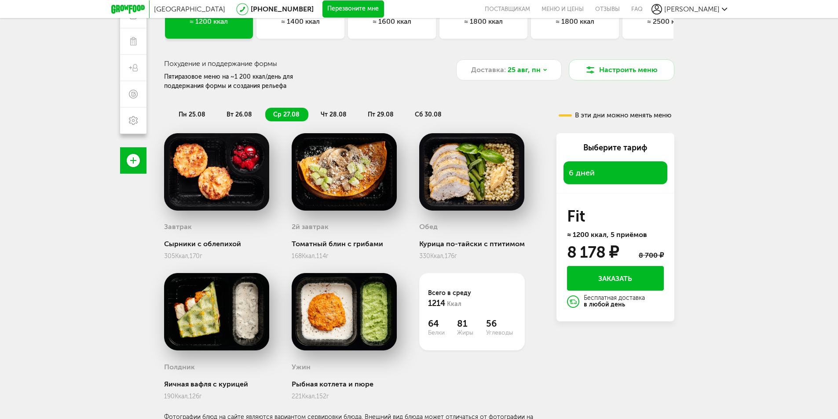
scroll to position [120, 0]
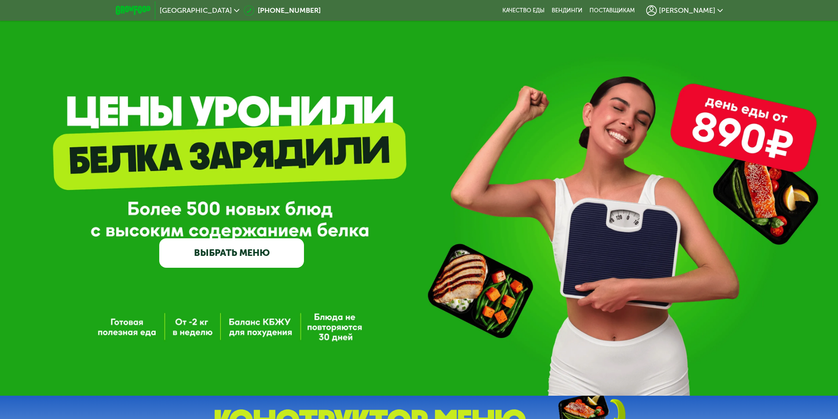
click at [343, 36] on div "GrowFood — доставка правильного питания ВЫБРАТЬ МЕНЮ" at bounding box center [419, 198] width 838 height 396
click at [270, 248] on link "ВЫБРАТЬ МЕНЮ" at bounding box center [231, 252] width 145 height 29
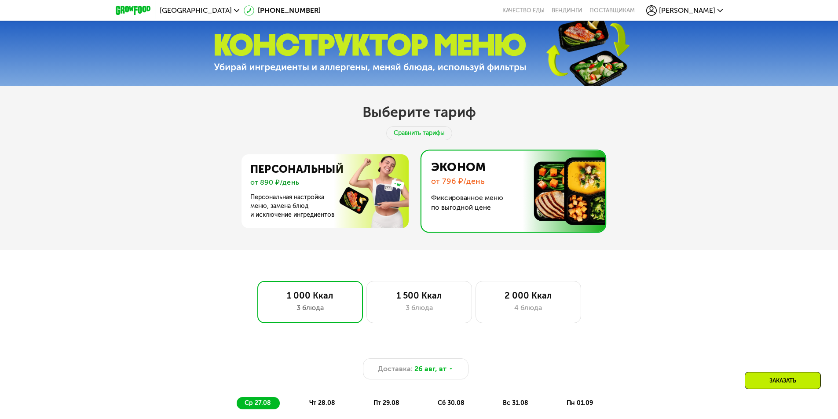
scroll to position [376, 0]
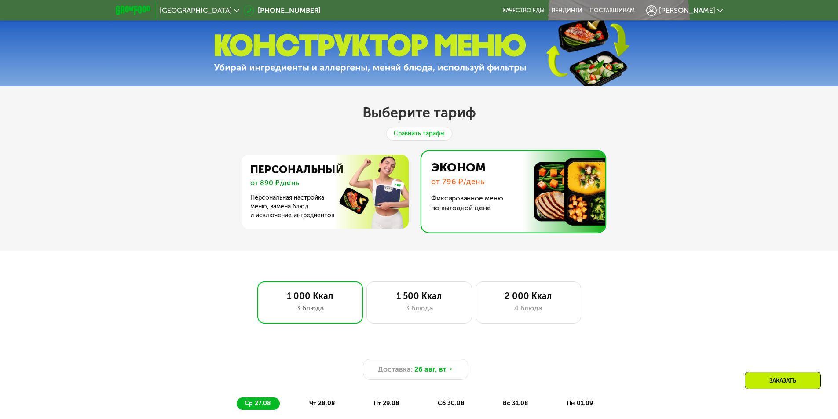
click at [410, 140] on div "Сравнить тарифы" at bounding box center [419, 134] width 66 height 14
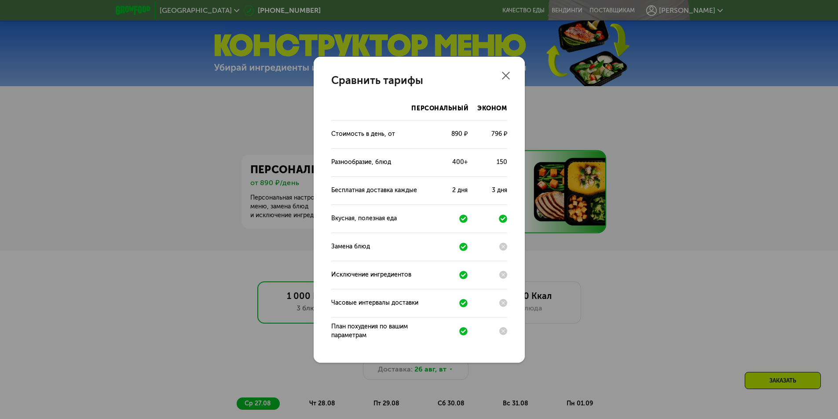
click at [608, 139] on div "Сравнить тарифы Персональный Эконом Стоимость в день, от 890 ₽ 796 ₽ Разнообраз…" at bounding box center [419, 209] width 838 height 419
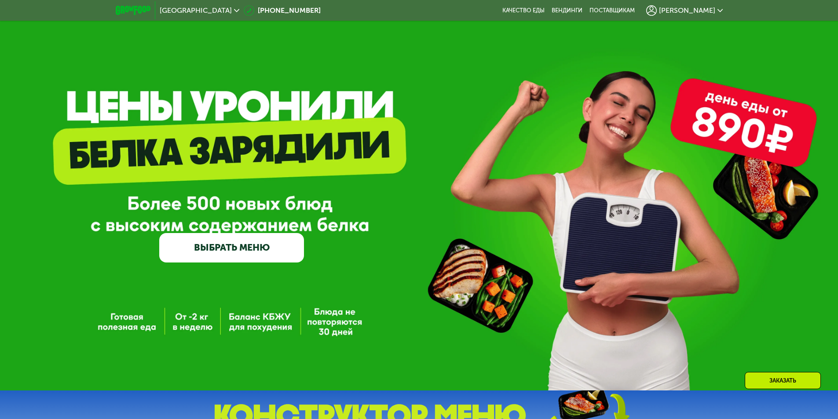
scroll to position [0, 0]
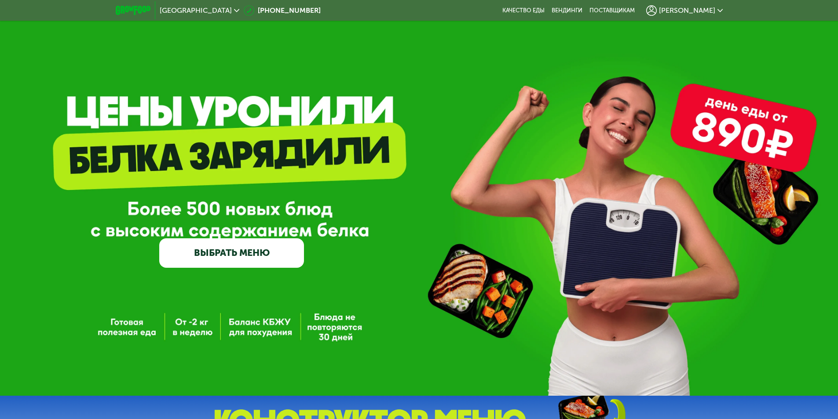
click at [246, 250] on link "ВЫБРАТЬ МЕНЮ" at bounding box center [231, 252] width 145 height 29
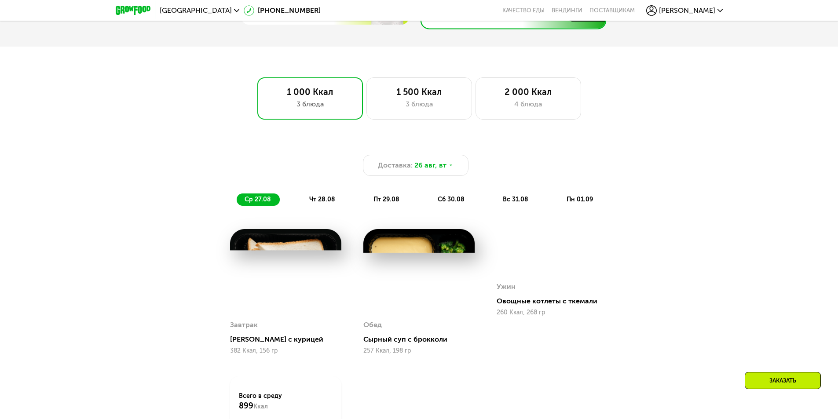
scroll to position [463, 0]
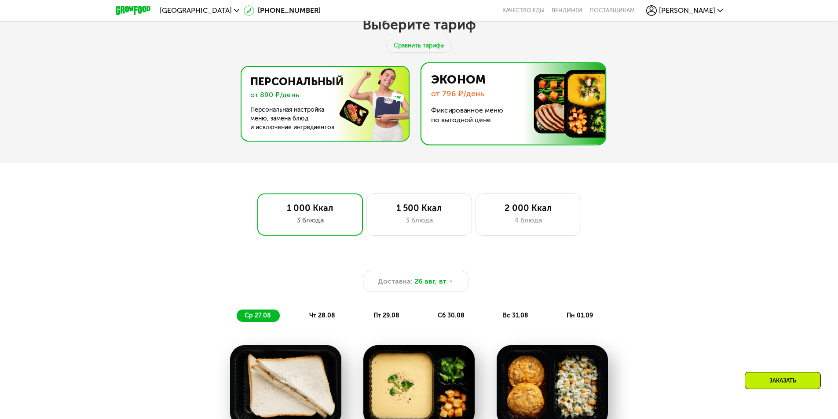
click at [318, 116] on img at bounding box center [322, 104] width 171 height 74
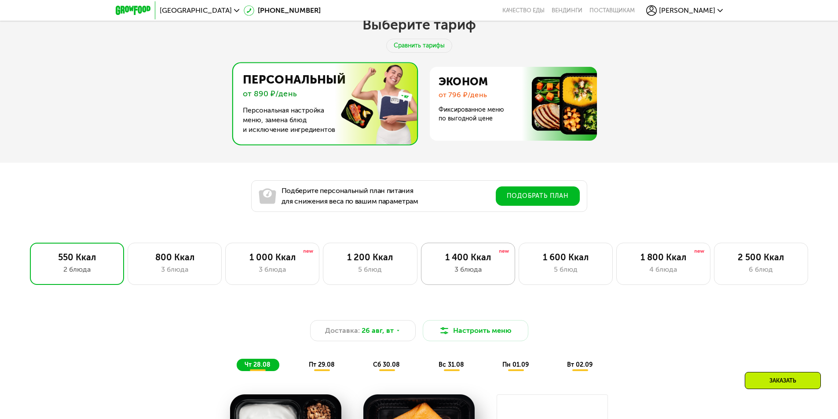
click at [478, 275] on div "3 блюда" at bounding box center [468, 269] width 76 height 11
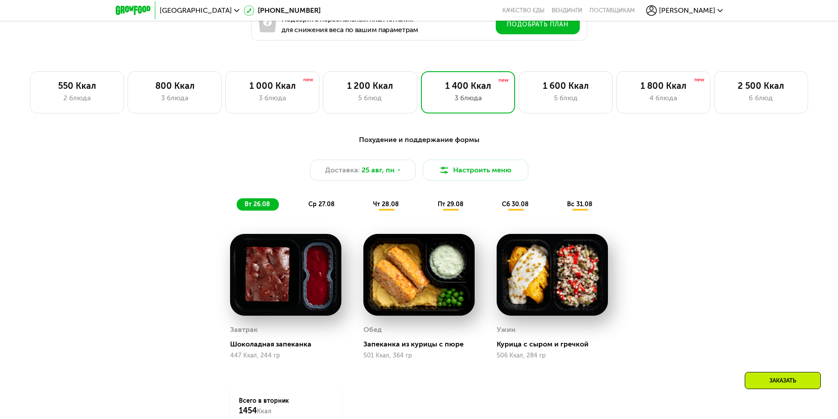
scroll to position [639, 0]
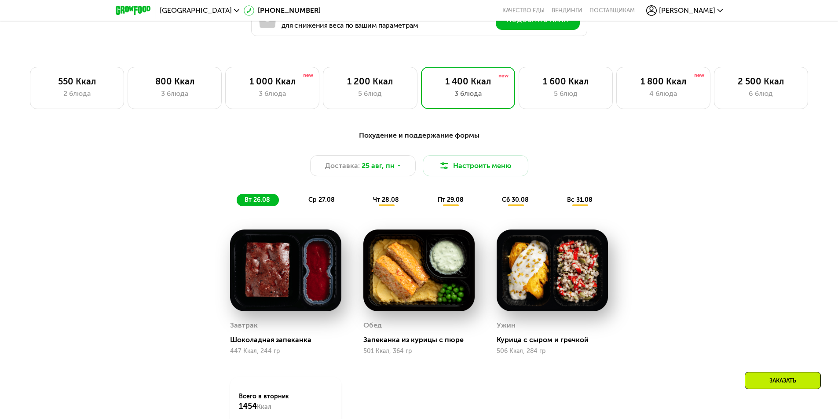
click at [365, 197] on div "ср 27.08" at bounding box center [386, 200] width 43 height 12
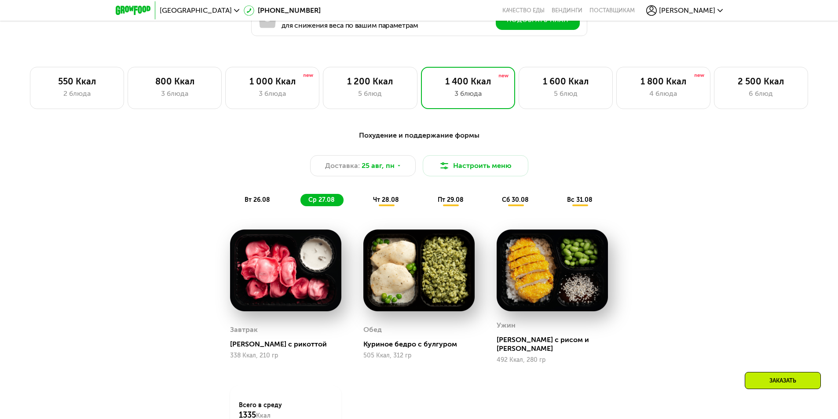
click at [377, 200] on span "чт 28.08" at bounding box center [386, 199] width 26 height 7
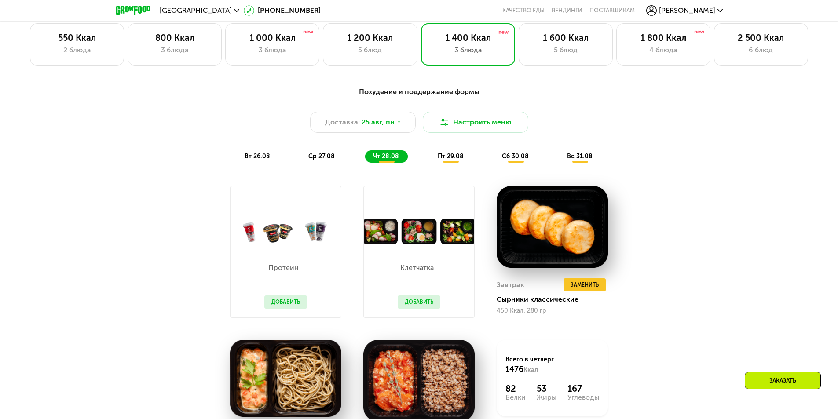
scroll to position [683, 0]
click at [365, 162] on div "ср 27.08" at bounding box center [386, 156] width 43 height 12
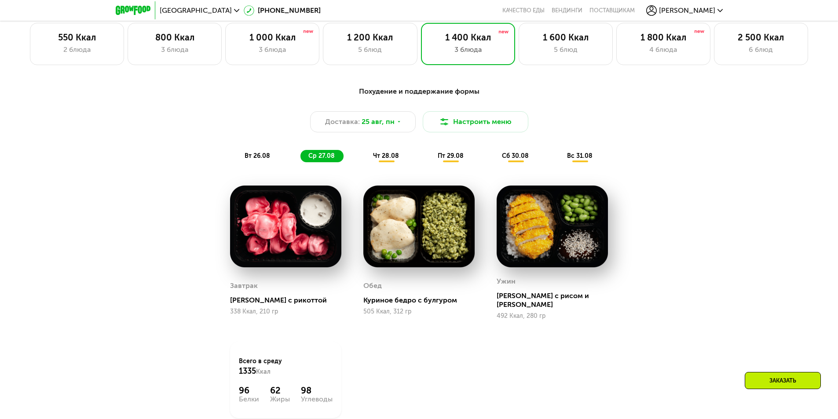
click at [395, 160] on span "чт 28.08" at bounding box center [386, 155] width 26 height 7
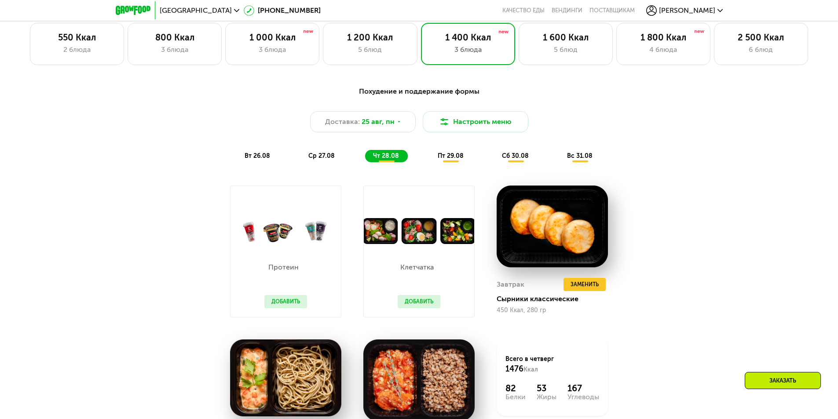
click at [300, 162] on div "вт 26.08" at bounding box center [321, 156] width 43 height 12
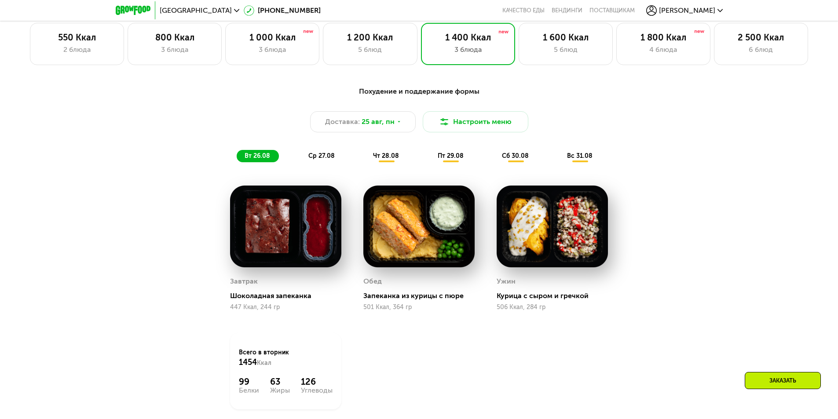
click at [333, 160] on span "ср 27.08" at bounding box center [321, 155] width 26 height 7
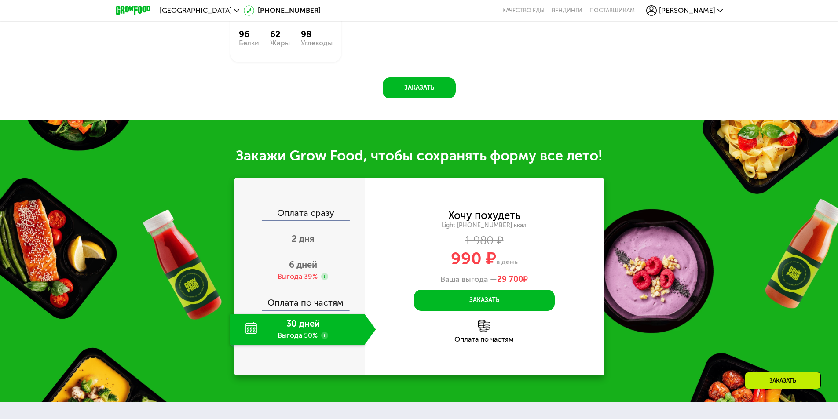
scroll to position [1079, 0]
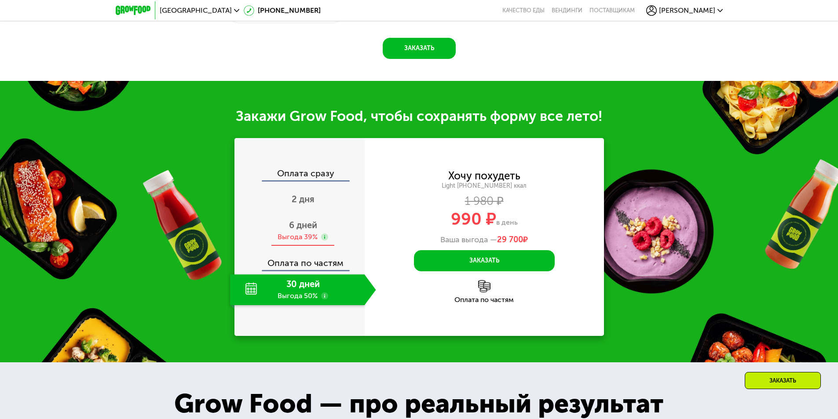
click at [294, 220] on span "6 дней" at bounding box center [303, 225] width 28 height 11
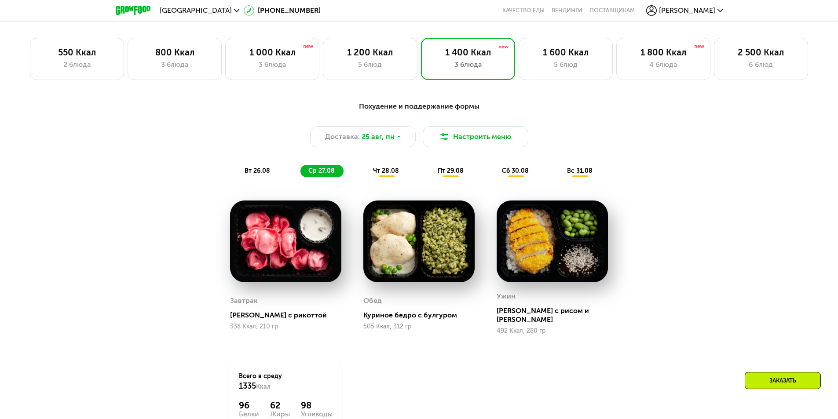
scroll to position [639, 0]
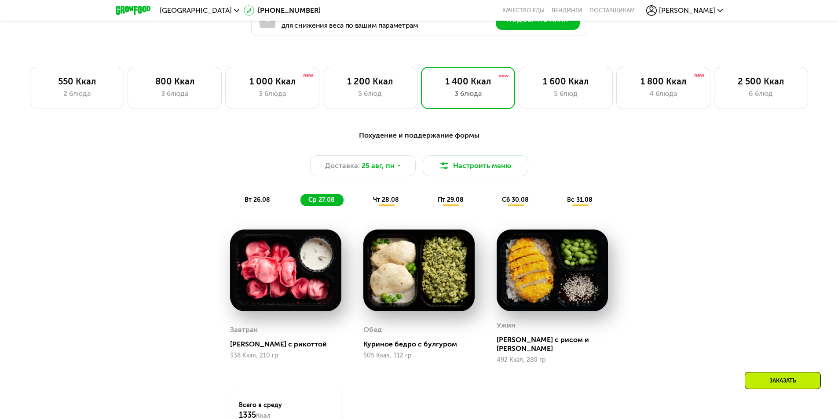
click at [390, 204] on span "чт 28.08" at bounding box center [386, 199] width 26 height 7
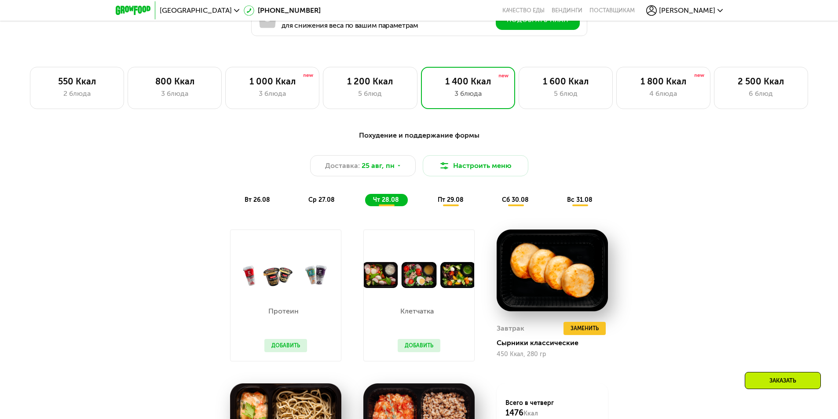
click at [449, 202] on span "пт 29.08" at bounding box center [451, 199] width 26 height 7
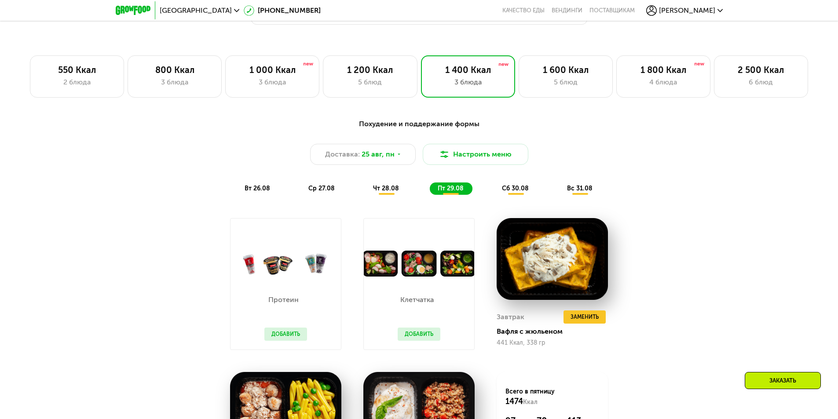
scroll to position [727, 0]
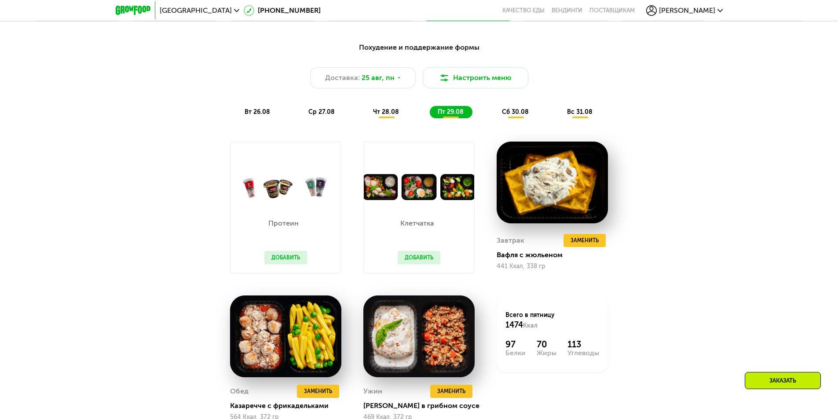
click at [390, 116] on span "чт 28.08" at bounding box center [386, 111] width 26 height 7
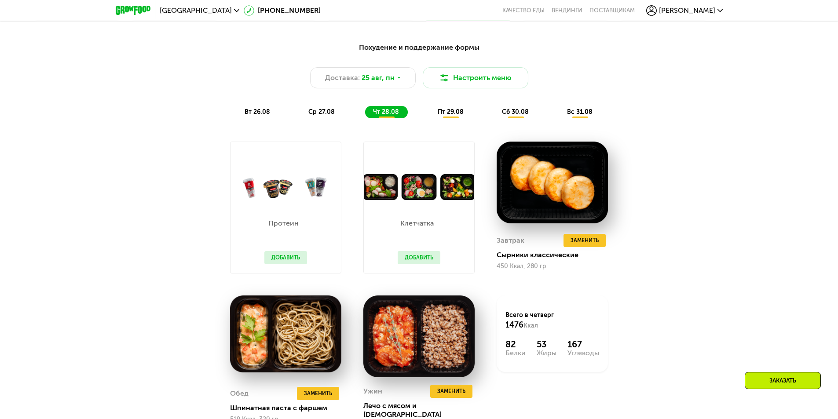
click at [365, 116] on div "ср 27.08" at bounding box center [386, 112] width 43 height 12
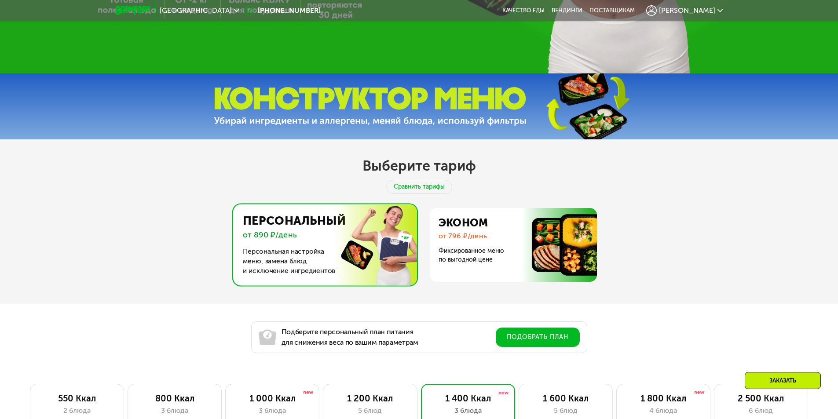
scroll to position [376, 0]
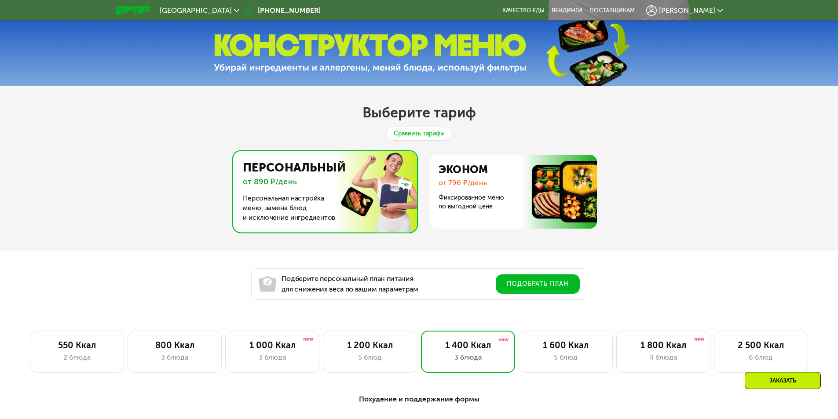
click at [401, 135] on div "Сравнить тарифы" at bounding box center [419, 134] width 66 height 14
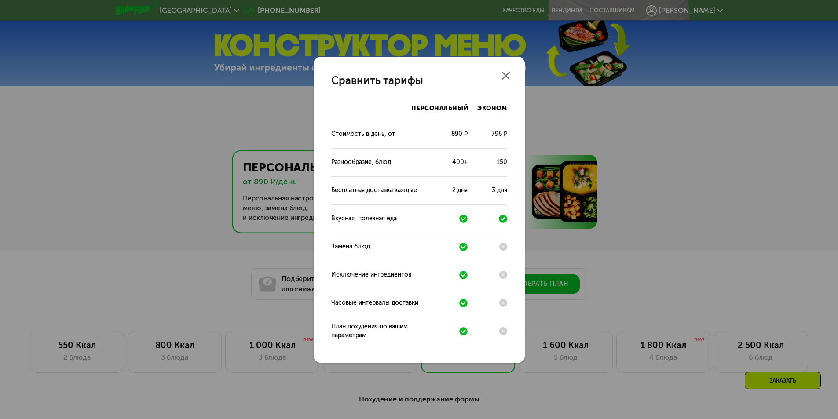
click at [615, 144] on div "Сравнить тарифы Персональный Эконом Стоимость в день, от 890 ₽ 796 ₽ Разнообраз…" at bounding box center [419, 209] width 838 height 419
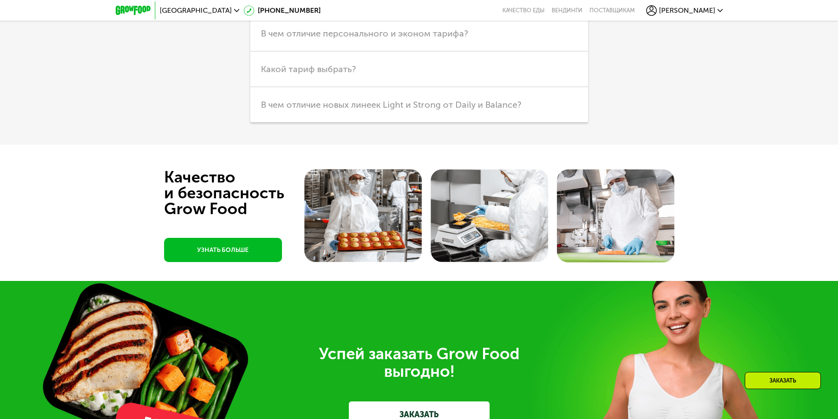
scroll to position [2662, 0]
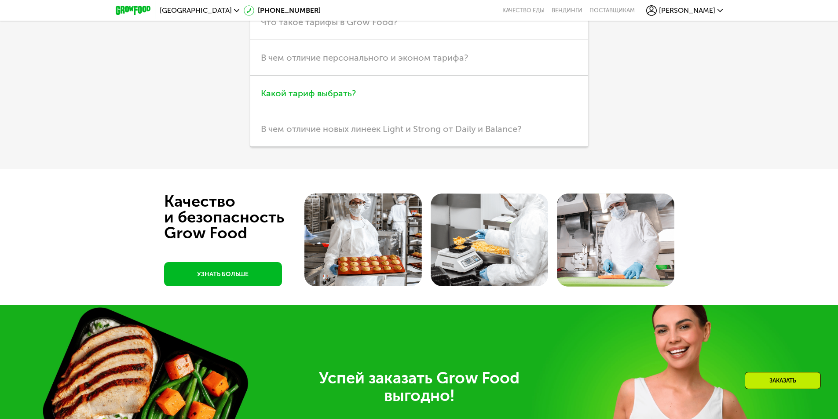
click at [296, 88] on span "Какой тариф выбрать?" at bounding box center [308, 93] width 95 height 11
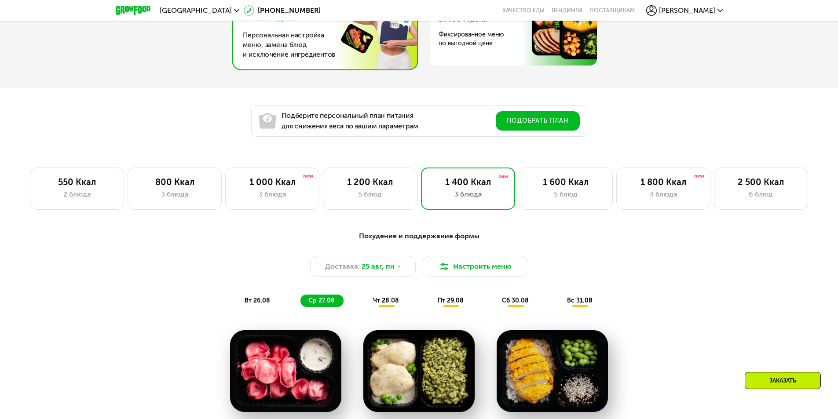
scroll to position [507, 0]
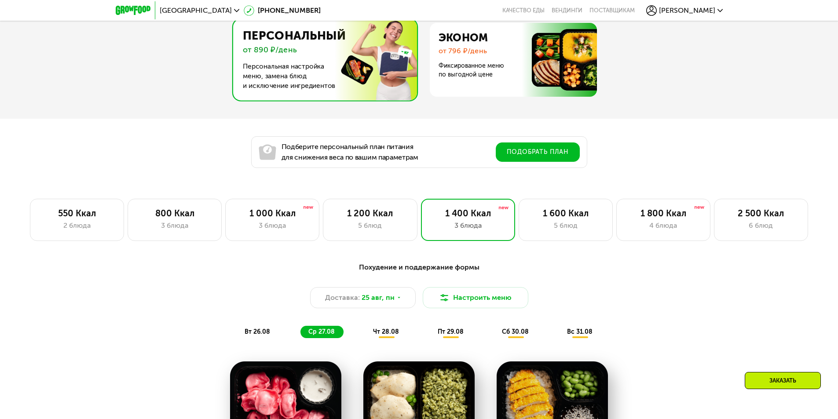
click at [684, 14] on div "[PERSON_NAME]" at bounding box center [684, 10] width 77 height 11
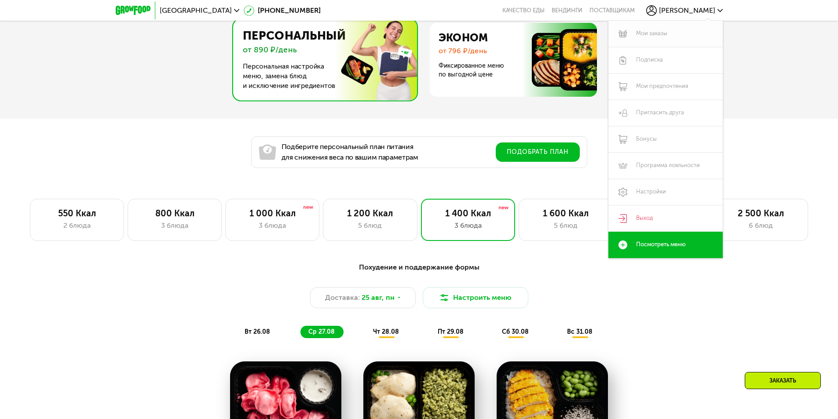
click at [646, 33] on link "Мои заказы" at bounding box center [665, 34] width 114 height 26
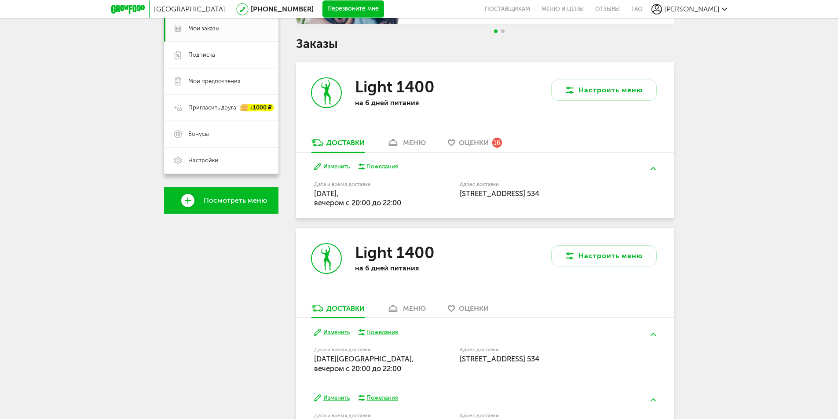
scroll to position [132, 0]
click at [407, 142] on div "меню" at bounding box center [414, 143] width 23 height 8
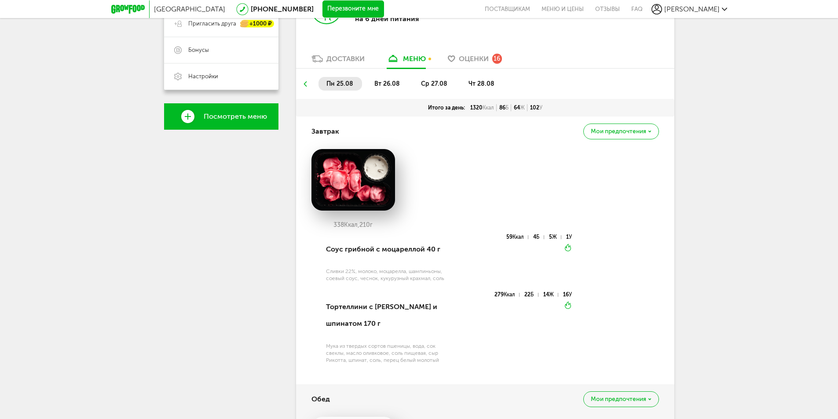
scroll to position [172, 0]
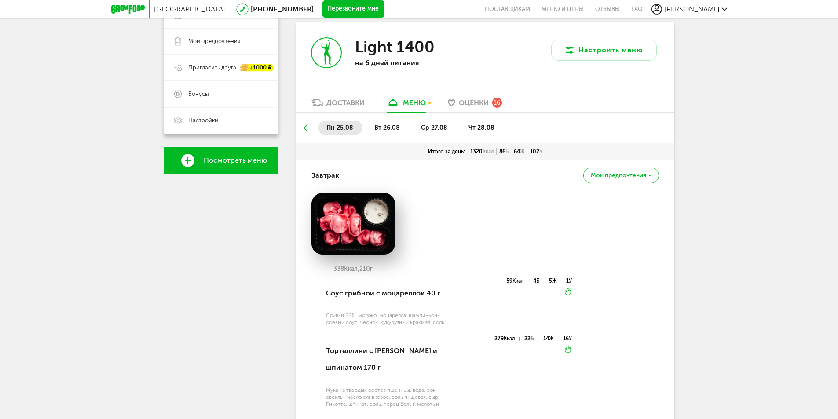
click at [380, 133] on li "вт 26.08" at bounding box center [387, 128] width 42 height 14
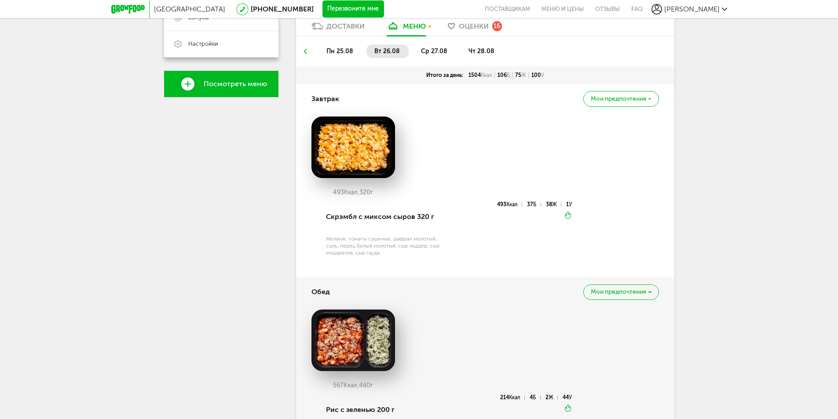
scroll to position [216, 0]
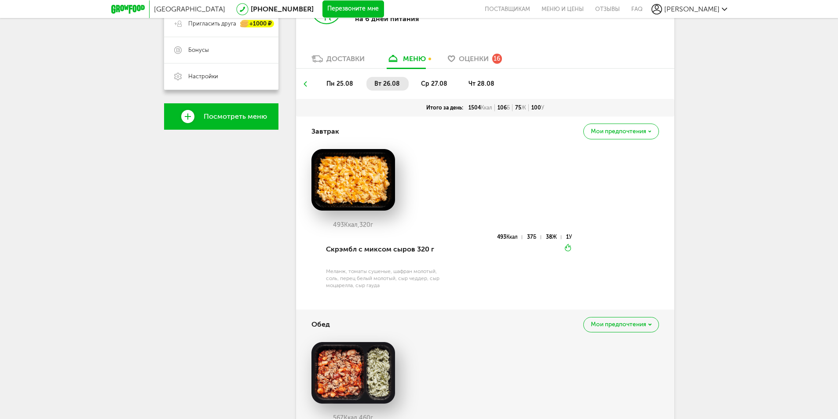
click at [433, 88] on li "ср 27.08" at bounding box center [434, 84] width 43 height 14
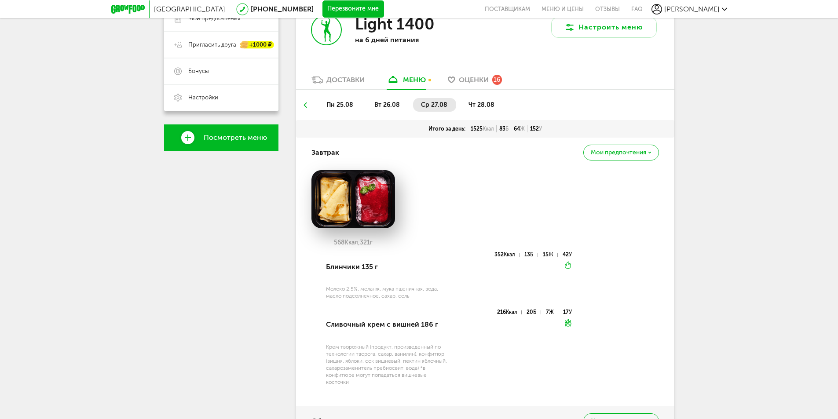
scroll to position [172, 0]
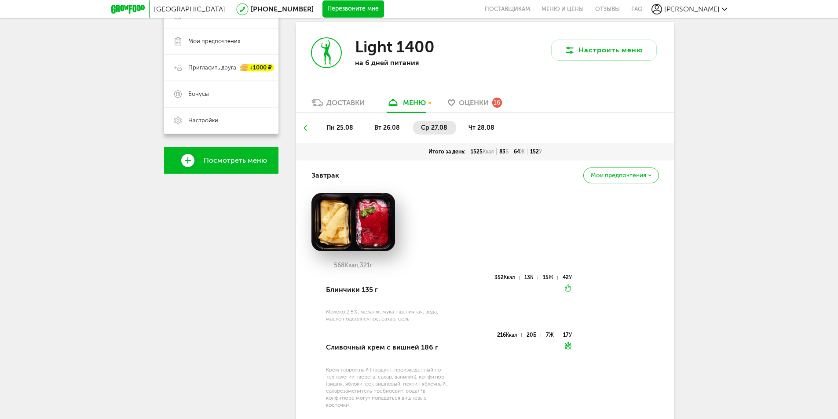
click at [383, 125] on span "вт 26.08" at bounding box center [387, 127] width 26 height 7
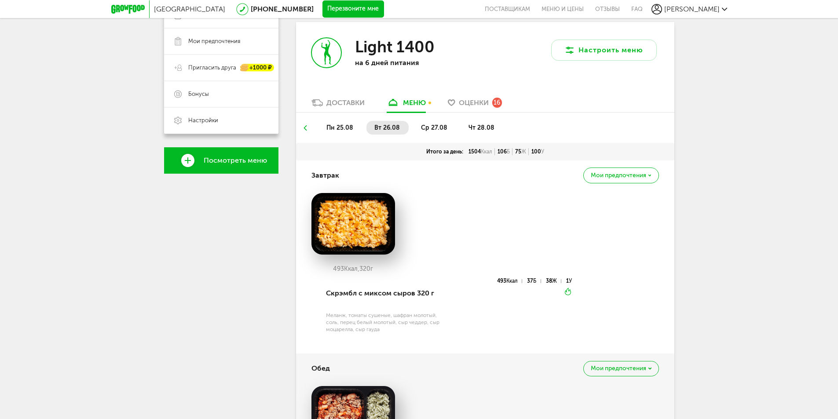
click at [434, 128] on span "ср 27.08" at bounding box center [434, 127] width 26 height 7
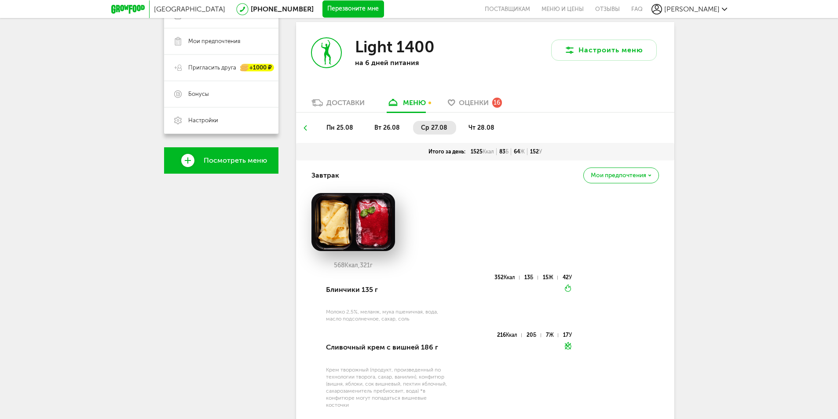
click at [479, 131] on span "чт 28.08" at bounding box center [481, 127] width 26 height 7
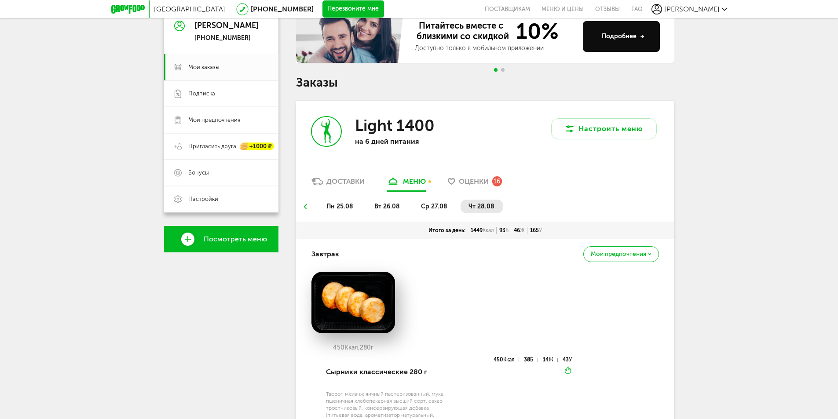
scroll to position [0, 0]
